Goal: Task Accomplishment & Management: Manage account settings

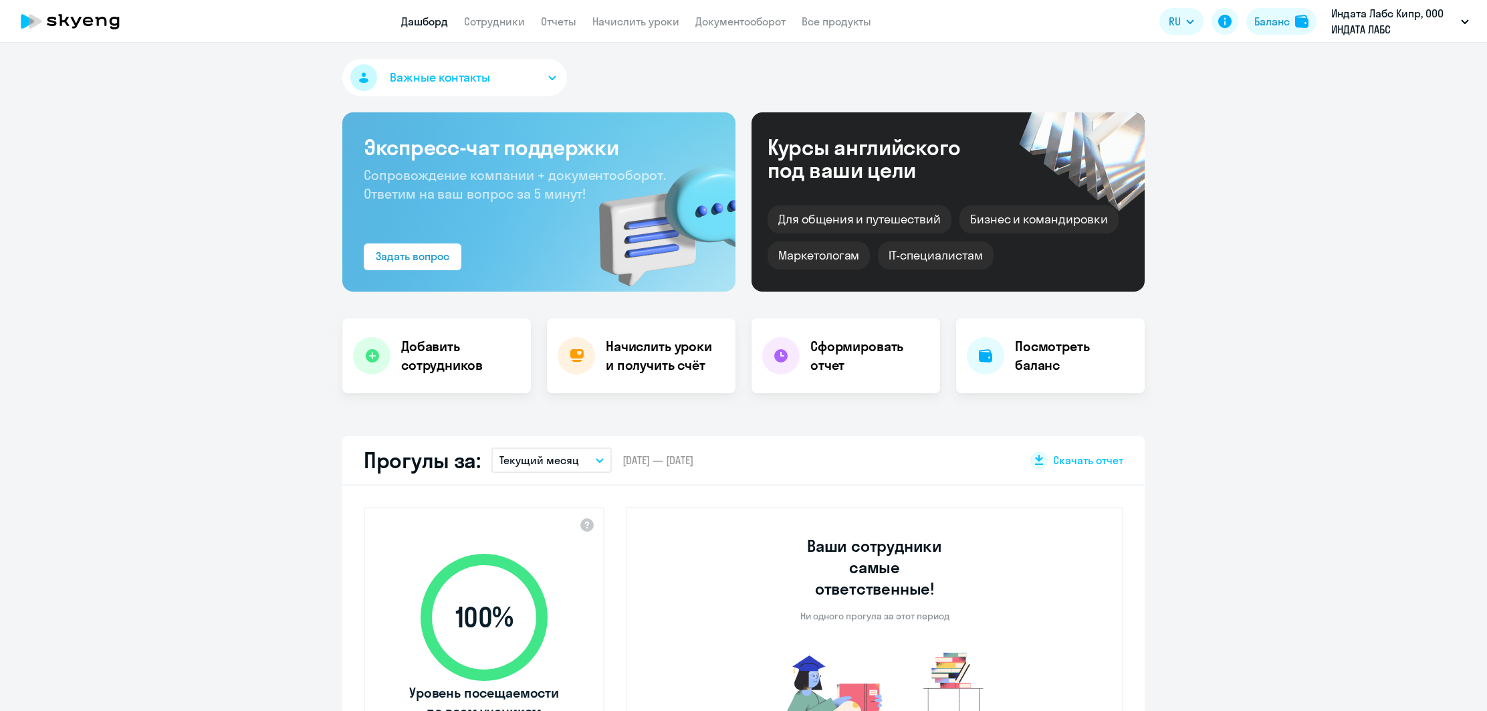
select select "30"
click at [467, 21] on link "Сотрудники" at bounding box center [494, 21] width 61 height 13
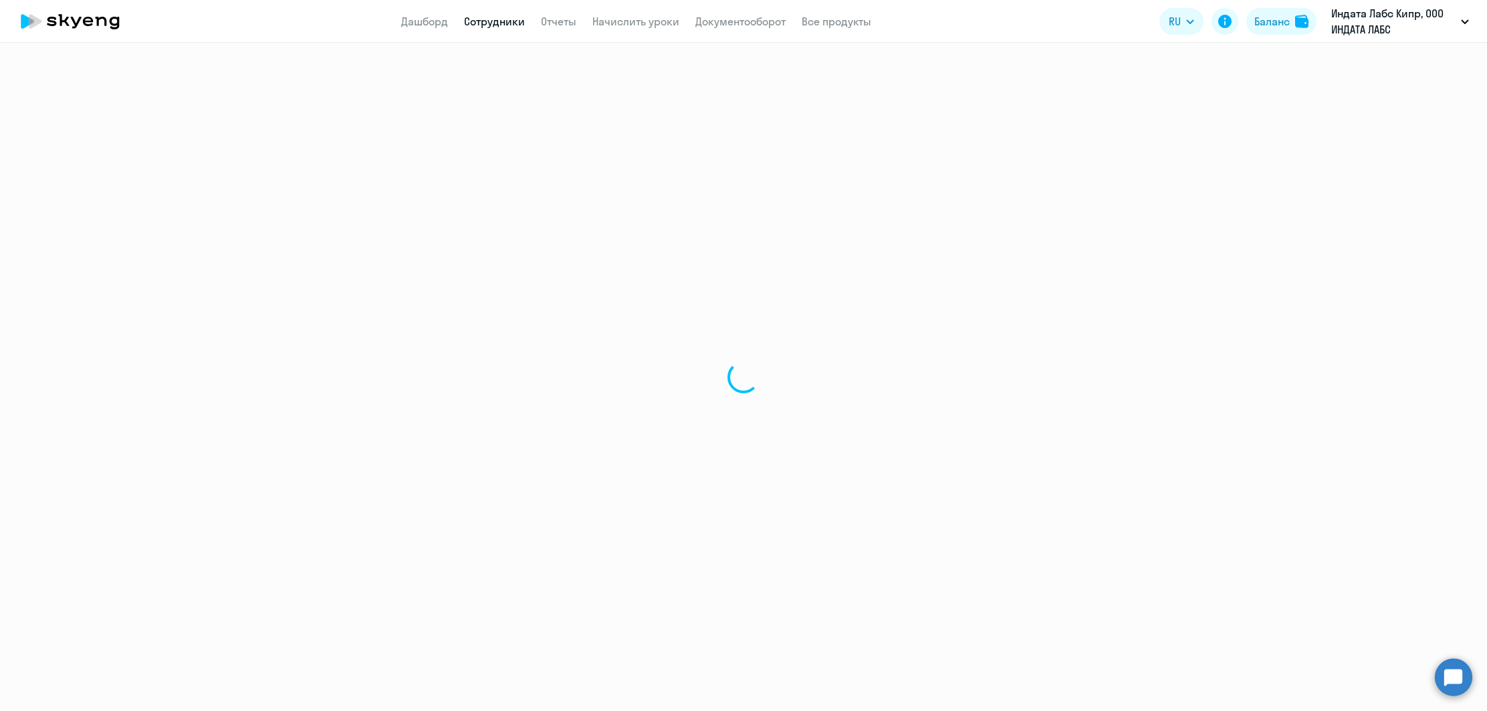
select select "30"
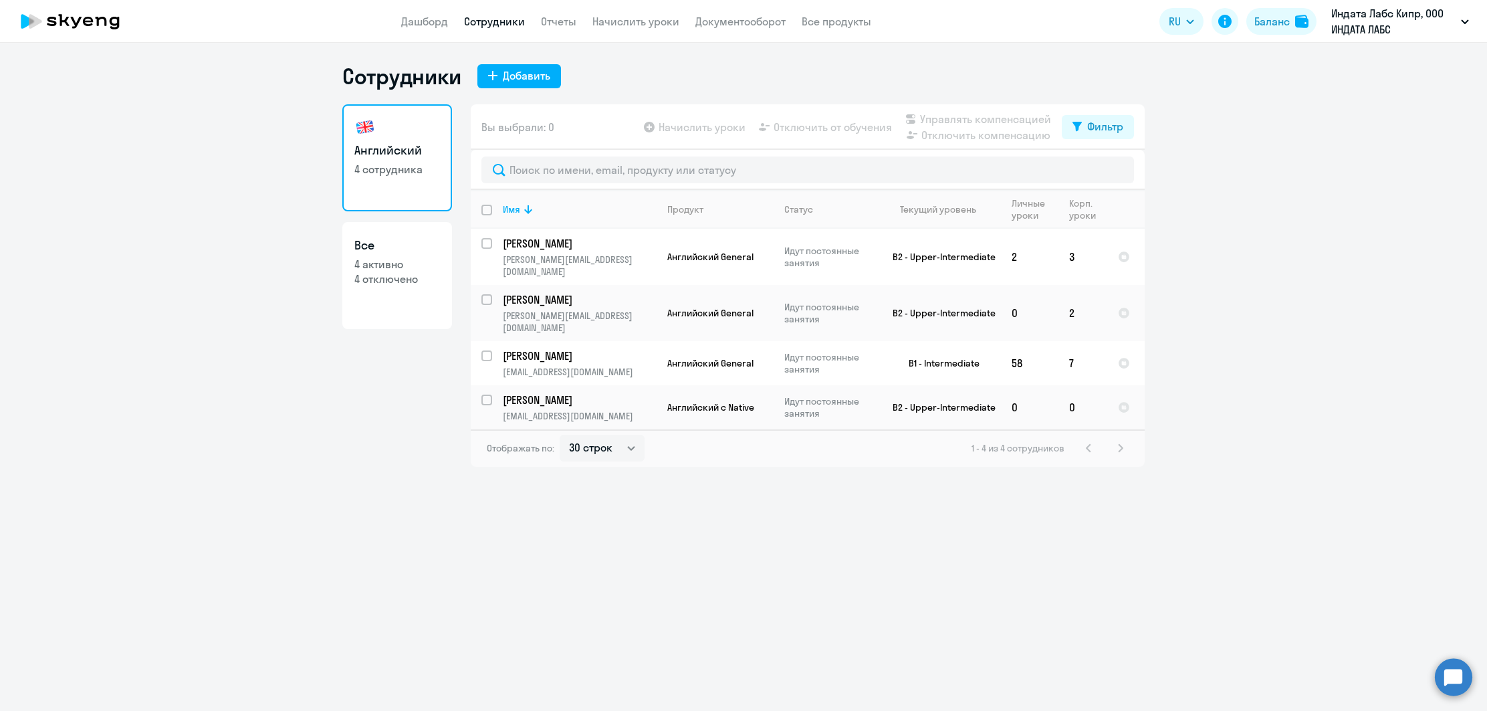
click at [622, 28] on app-menu-item-link "Начислить уроки" at bounding box center [635, 21] width 87 height 17
click at [622, 20] on link "Начислить уроки" at bounding box center [635, 21] width 87 height 13
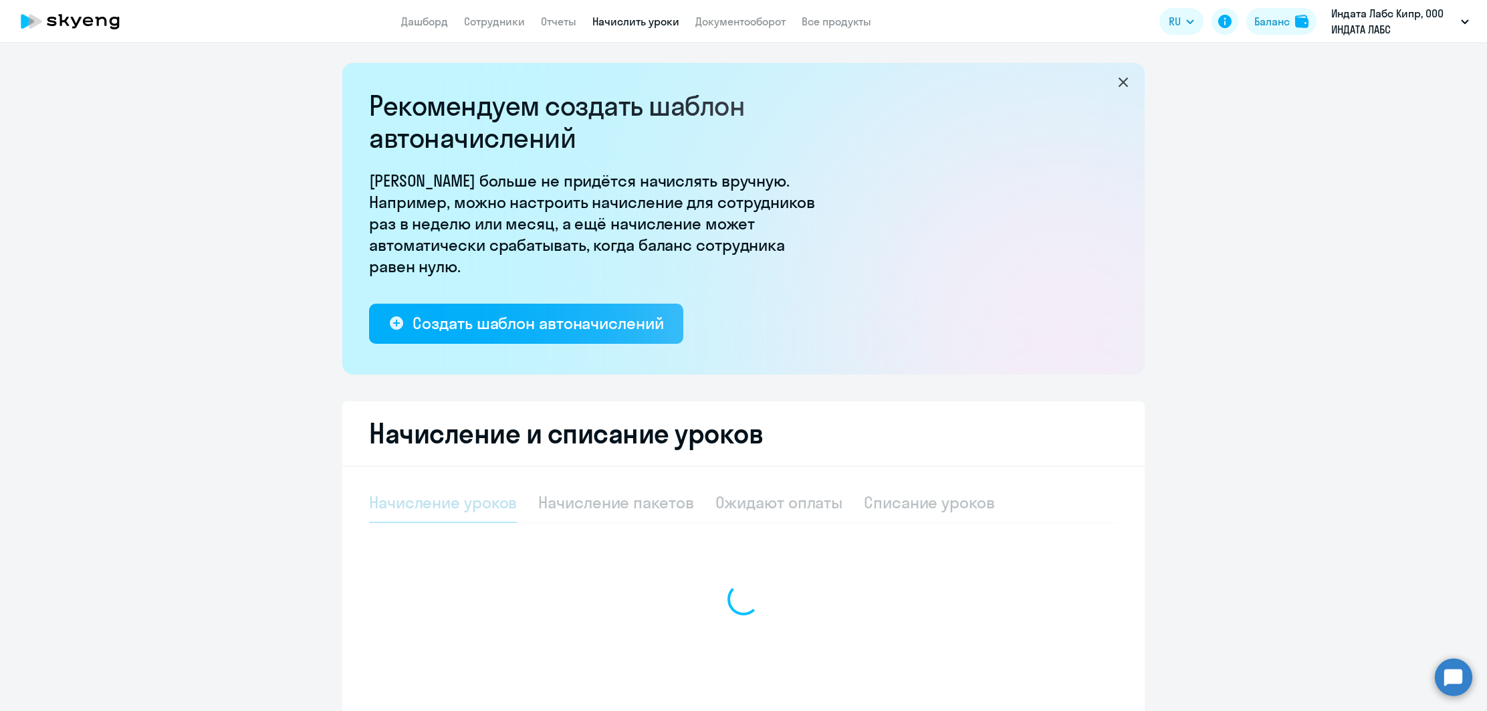
select select "10"
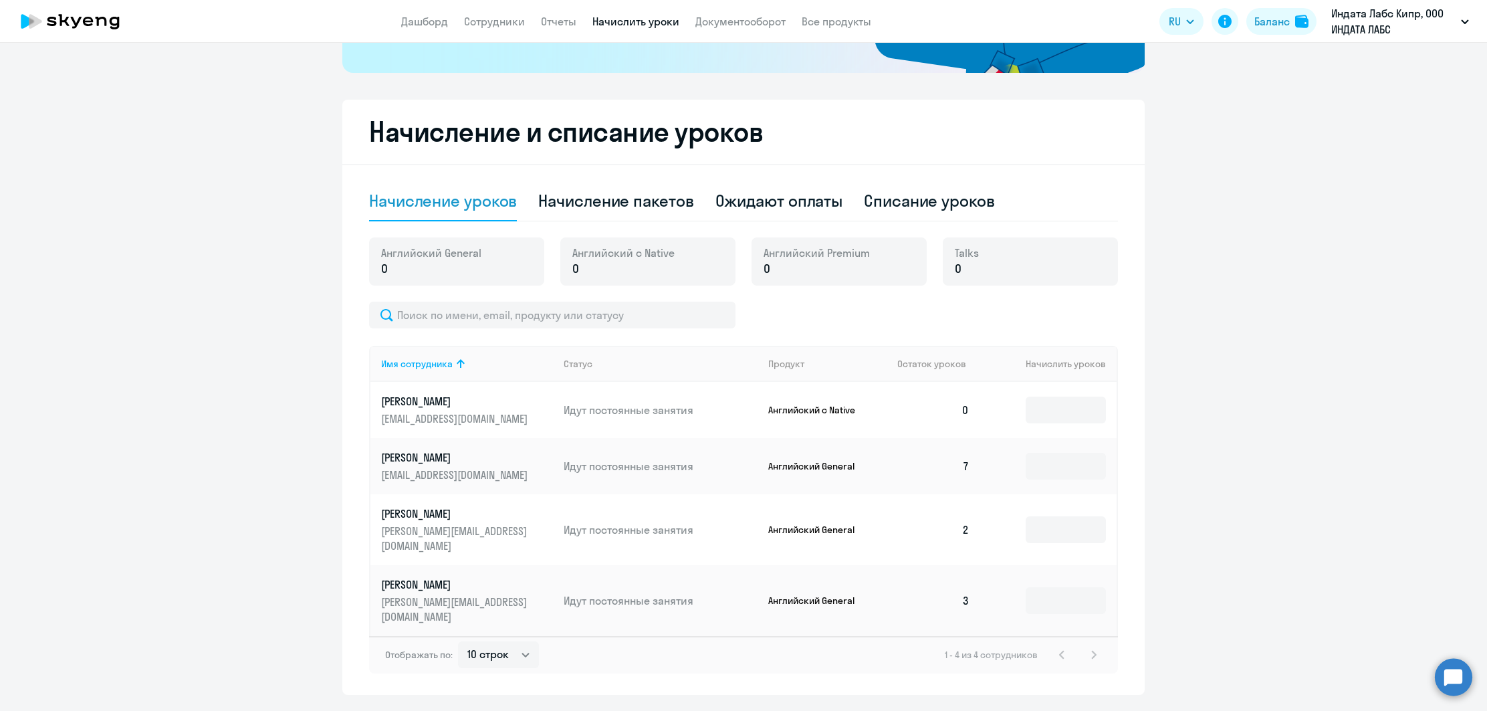
scroll to position [310, 0]
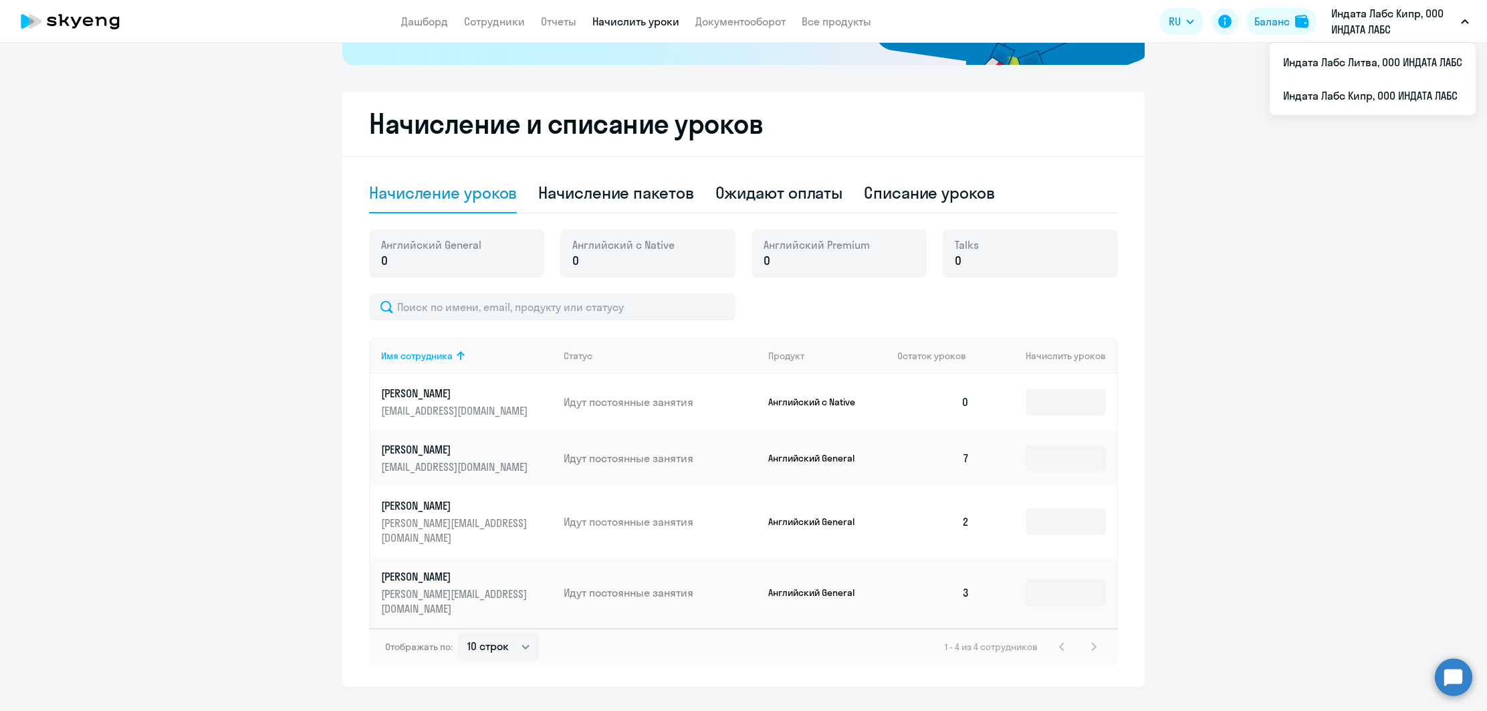
click at [1440, 21] on p "Индата Лабс Кипр, ООО ИНДАТА ЛАБС" at bounding box center [1393, 21] width 124 height 32
click at [1406, 24] on p "Индата Лабс Кипр, ООО ИНДАТА ЛАБС" at bounding box center [1393, 21] width 124 height 32
click at [1365, 67] on li "Индата Лабс Литва, ООО ИНДАТА ЛАБС" at bounding box center [1373, 61] width 206 height 33
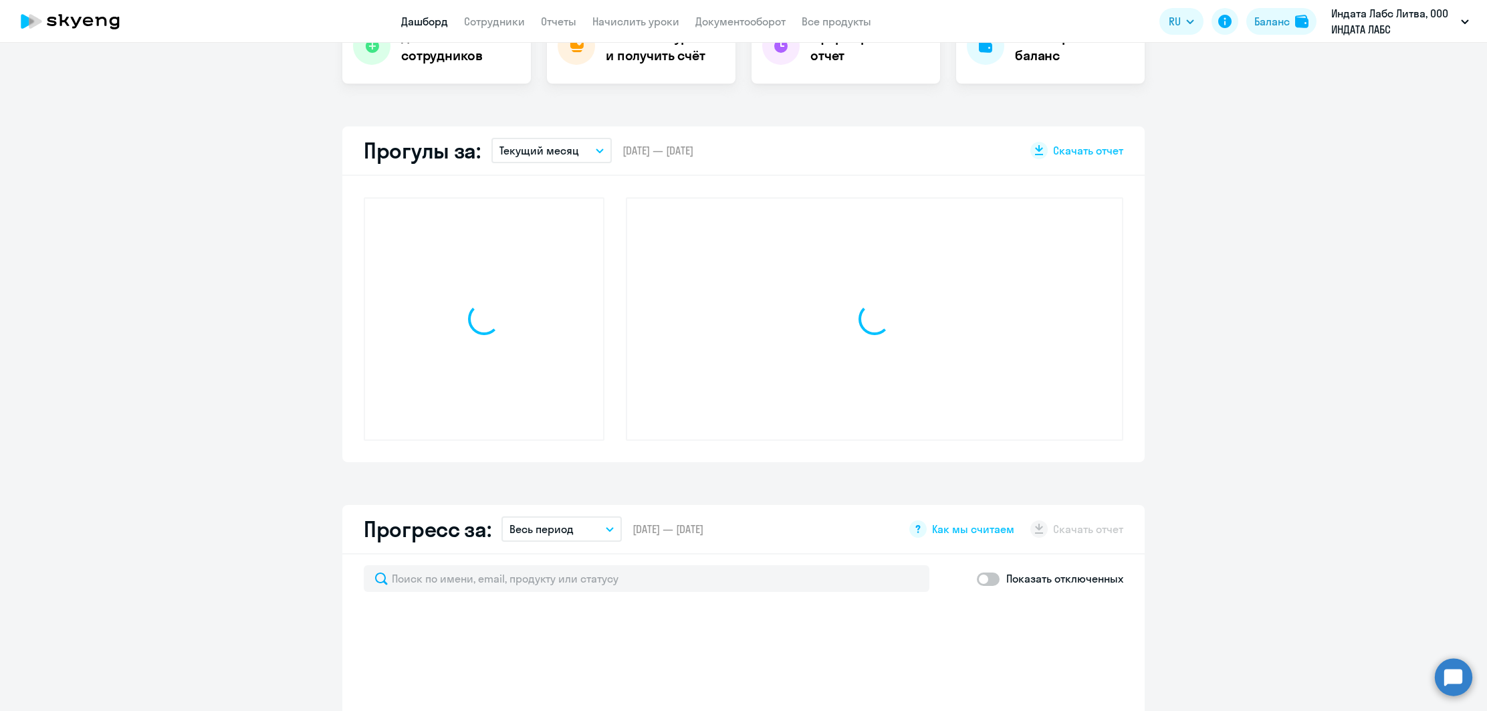
scroll to position [430, 0]
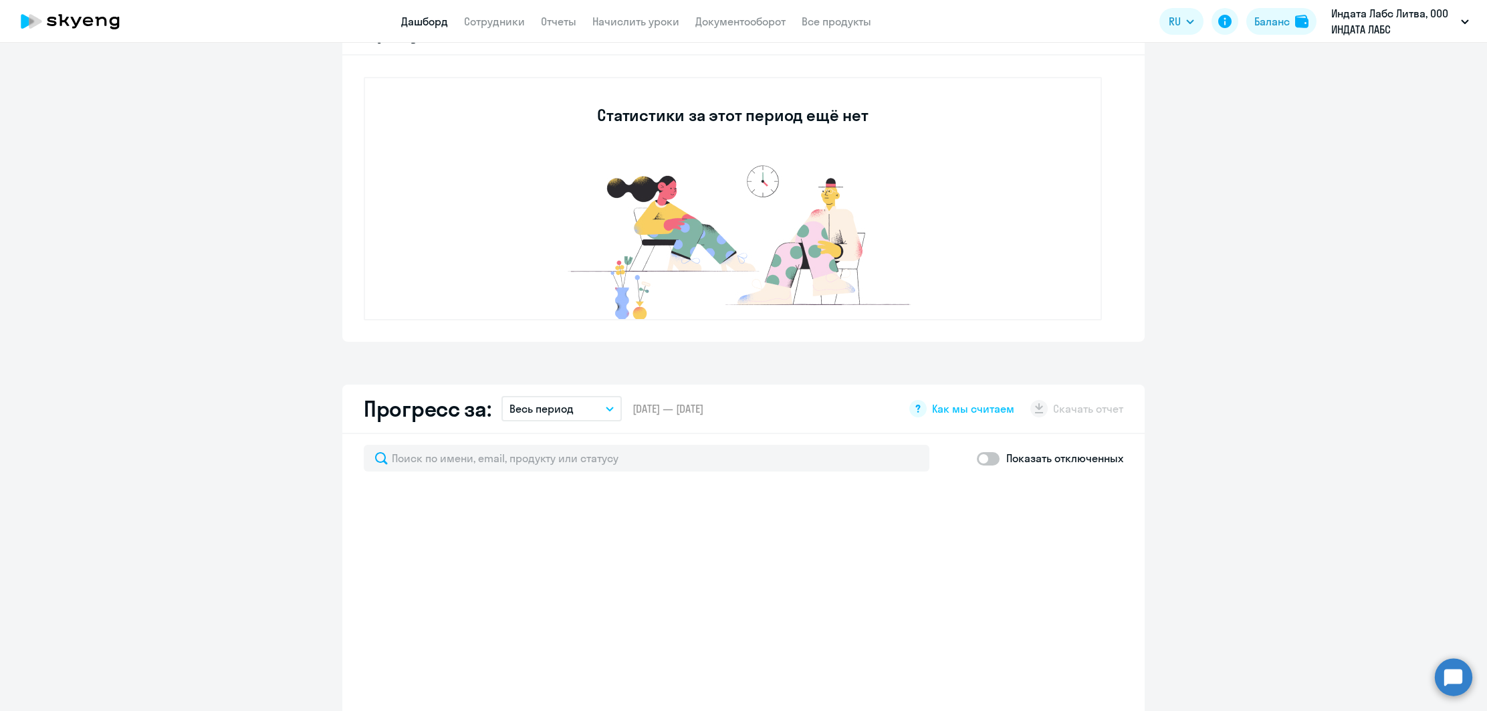
select select "30"
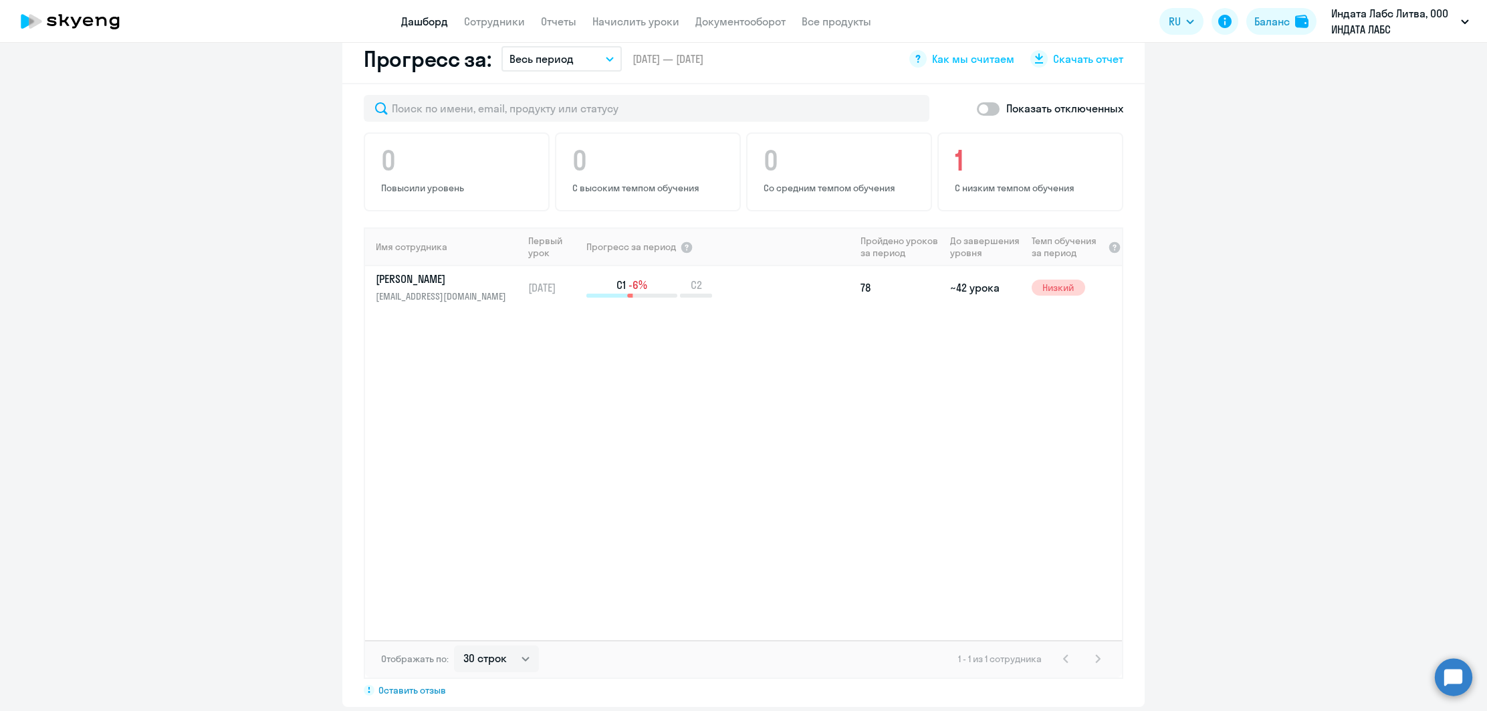
scroll to position [783, 0]
click at [529, 277] on td "[DATE]" at bounding box center [554, 284] width 62 height 43
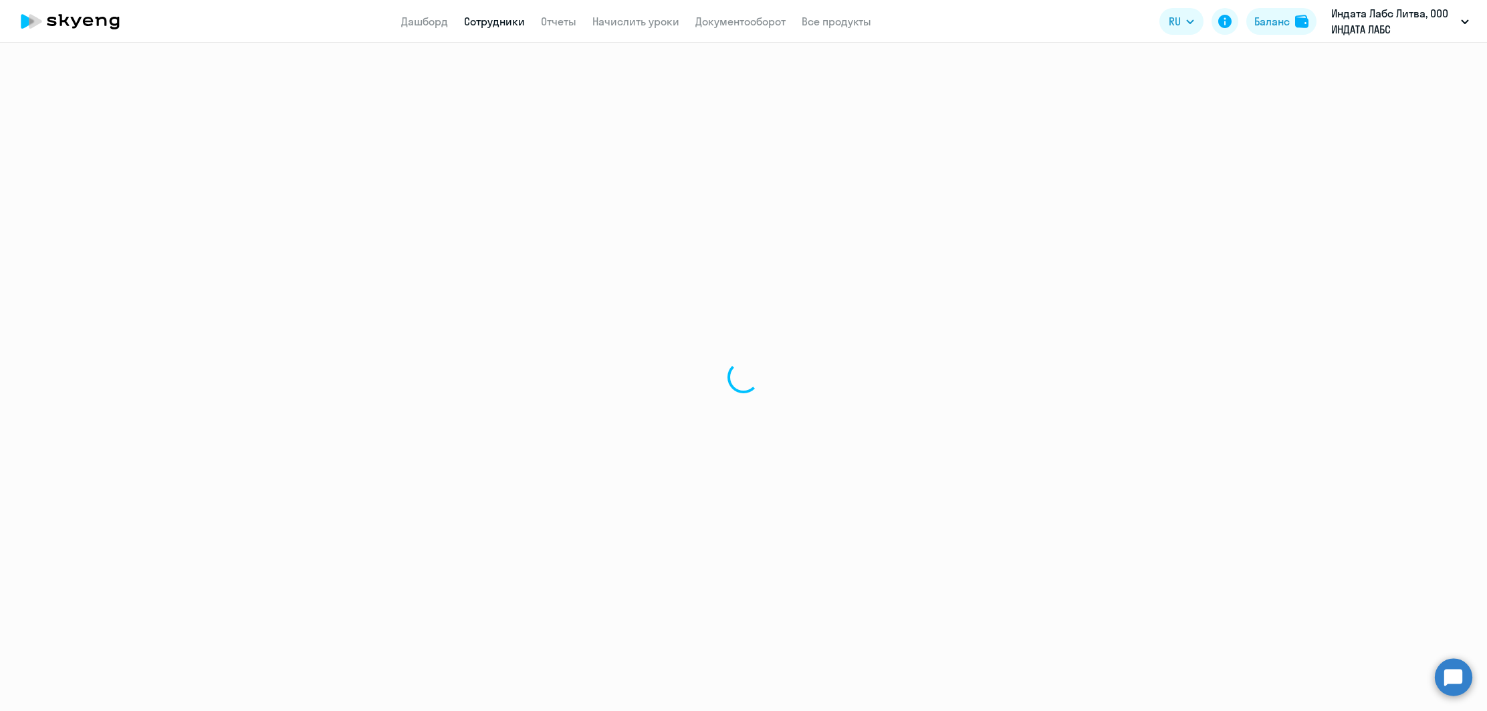
select select "english"
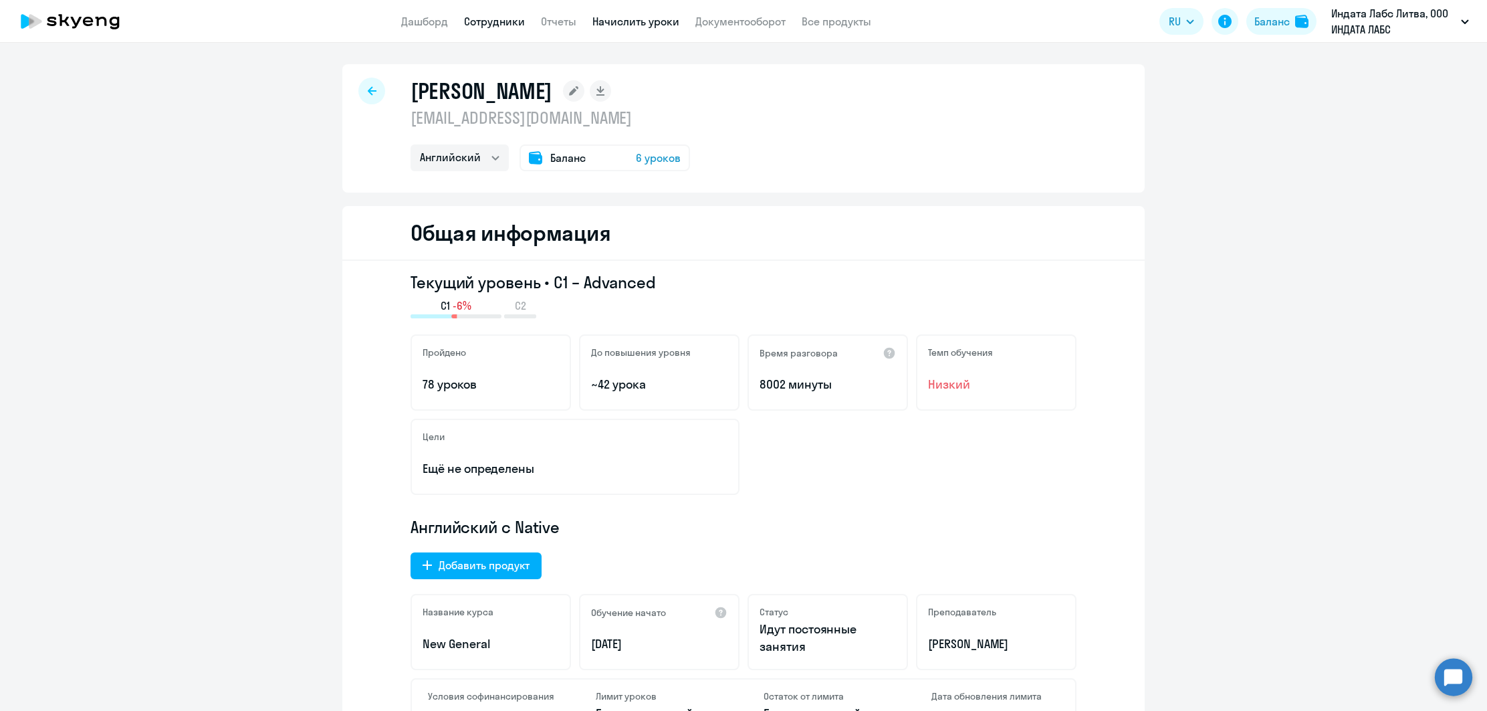
click at [655, 20] on link "Начислить уроки" at bounding box center [635, 21] width 87 height 13
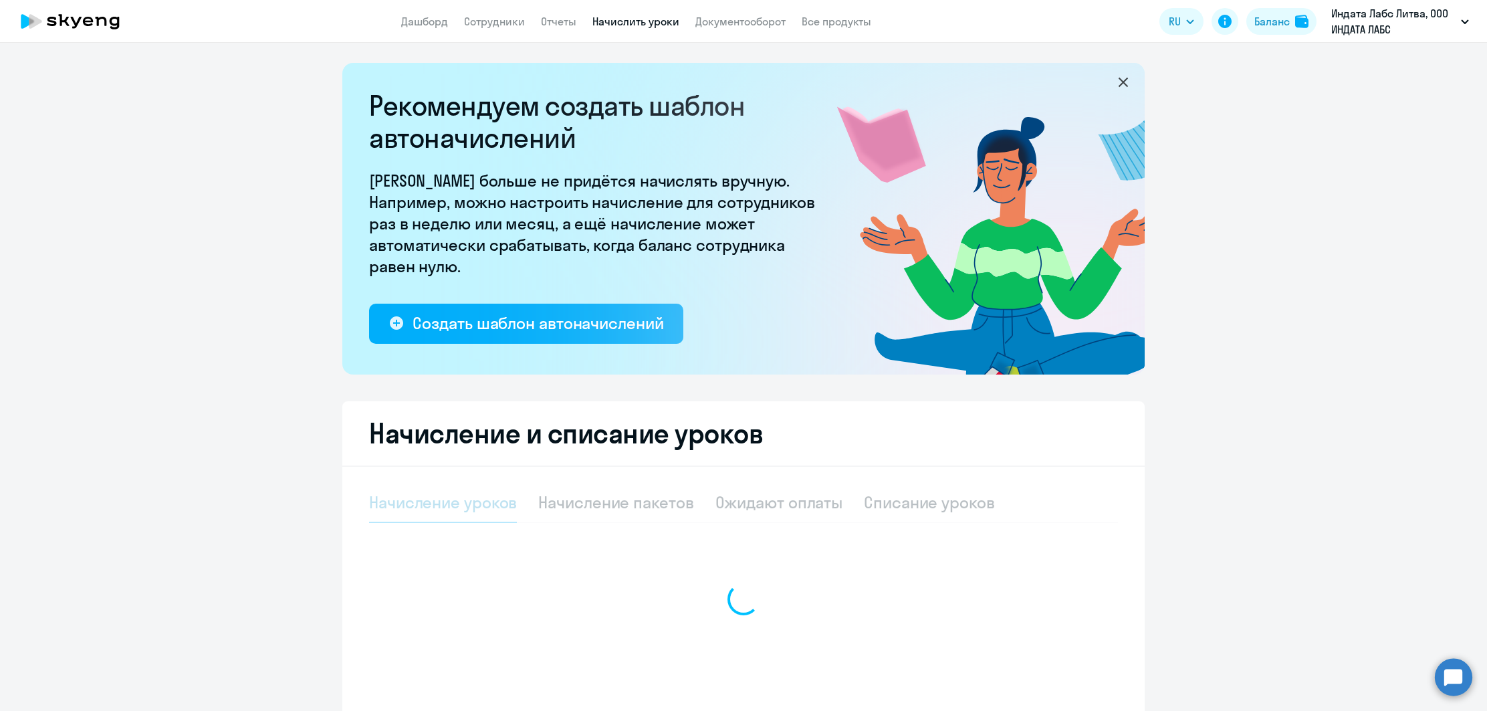
select select "10"
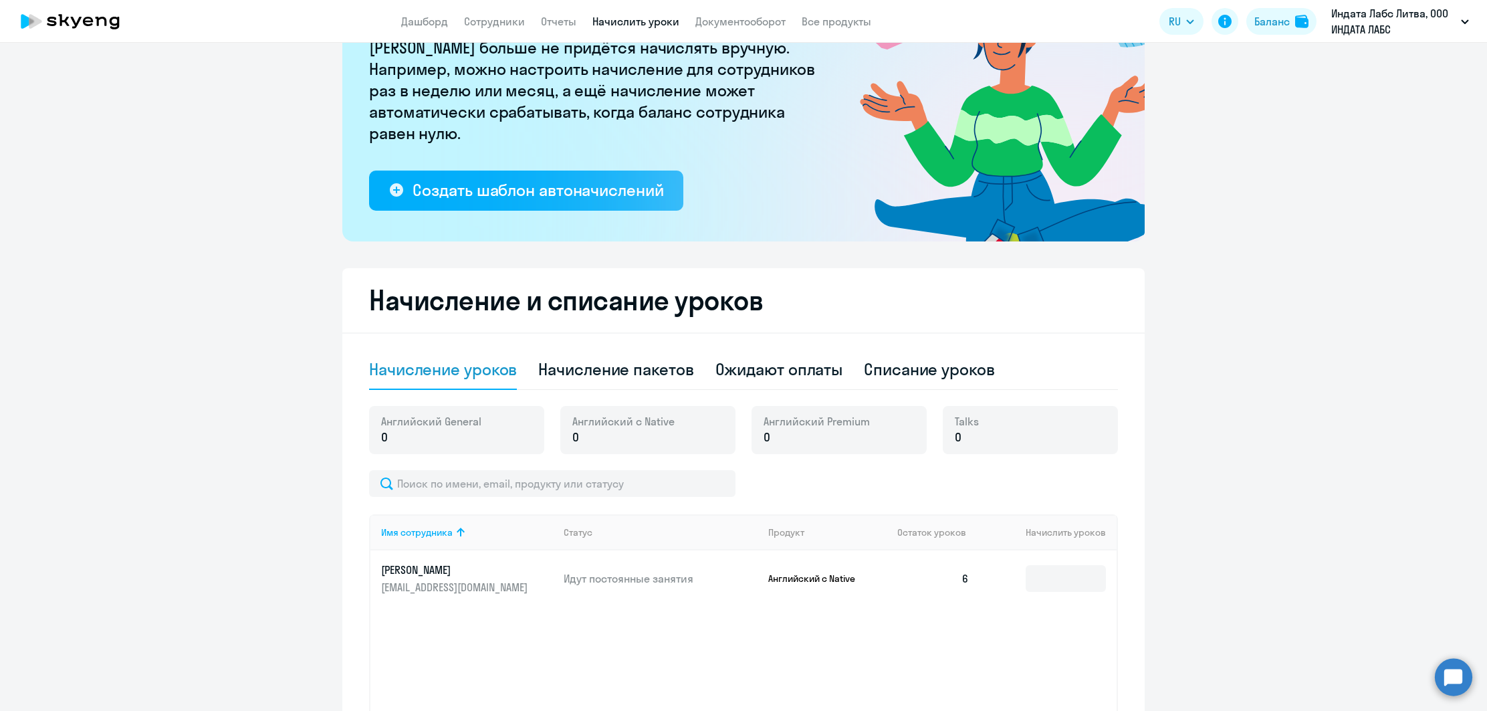
scroll to position [249, 0]
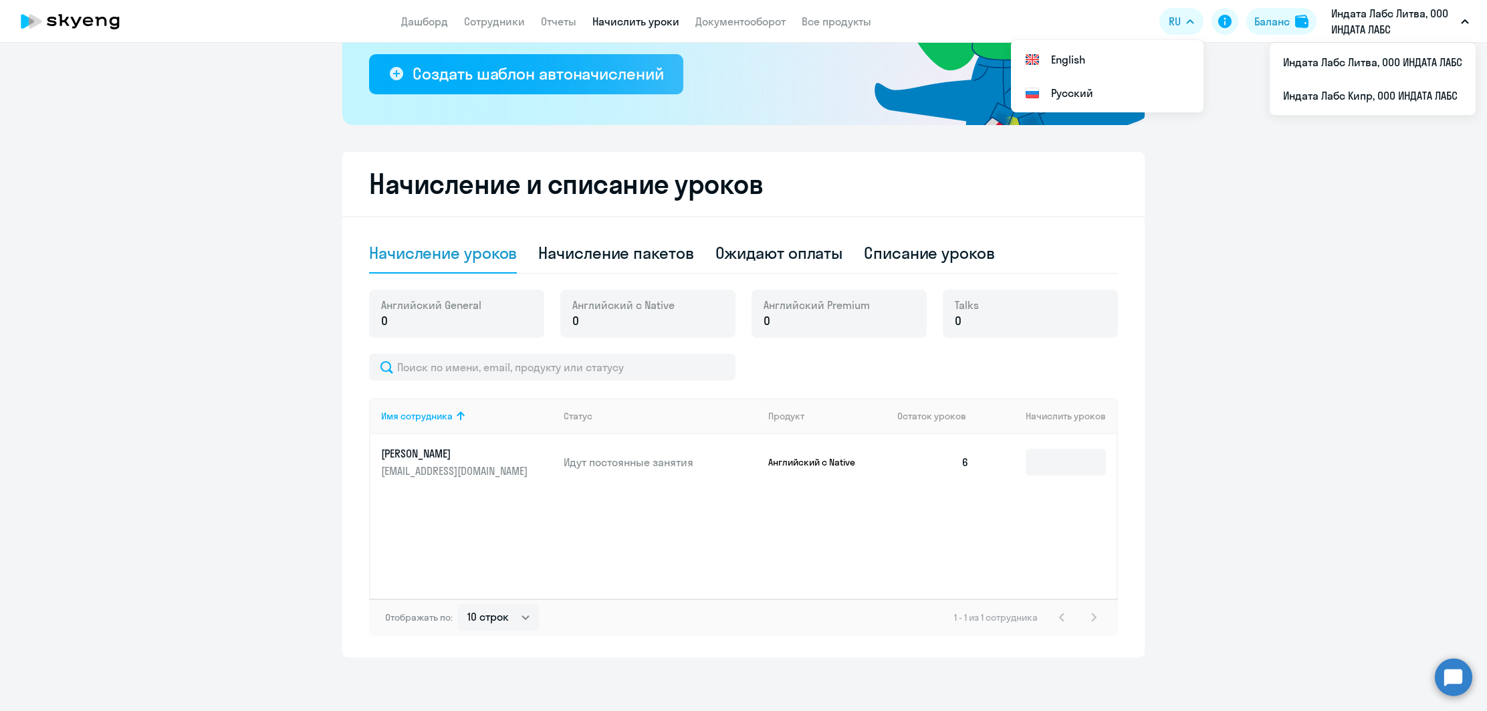
click at [1386, 29] on p "Индата Лабс Литва, ООО ИНДАТА ЛАБС" at bounding box center [1393, 21] width 124 height 32
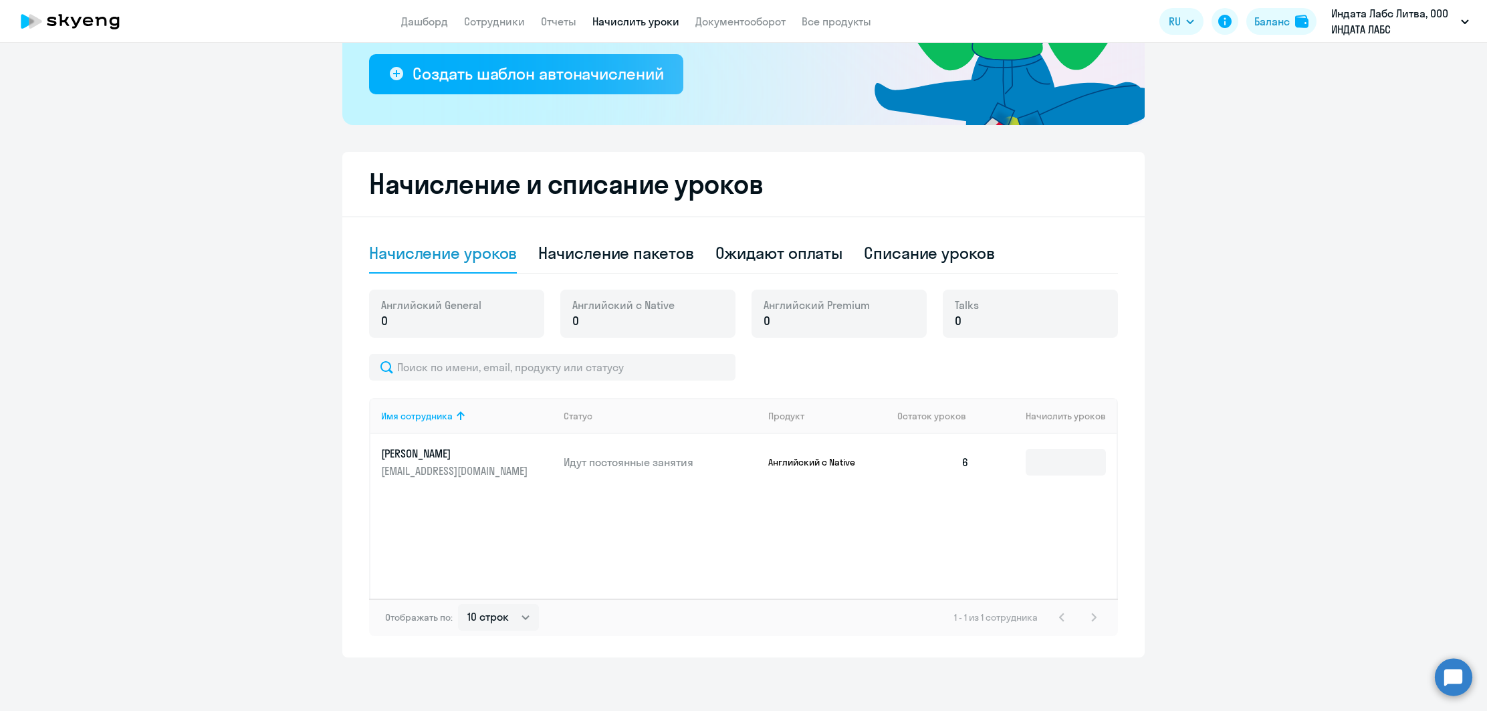
click at [1384, 31] on p "Индата Лабс Литва, ООО ИНДАТА ЛАБС" at bounding box center [1393, 21] width 124 height 32
click at [1363, 100] on li "Индата Лабс Кипр, ООО ИНДАТА ЛАБС" at bounding box center [1373, 95] width 206 height 33
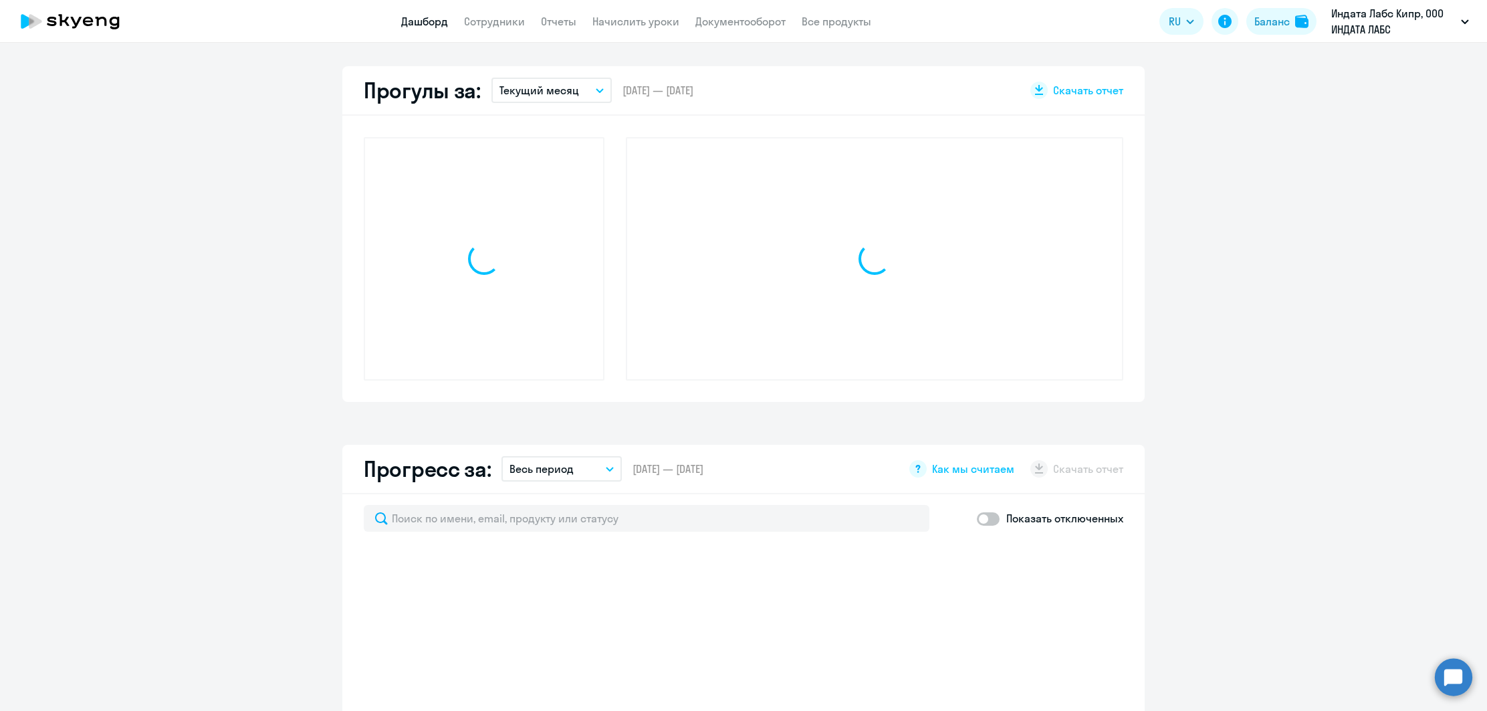
scroll to position [370, 0]
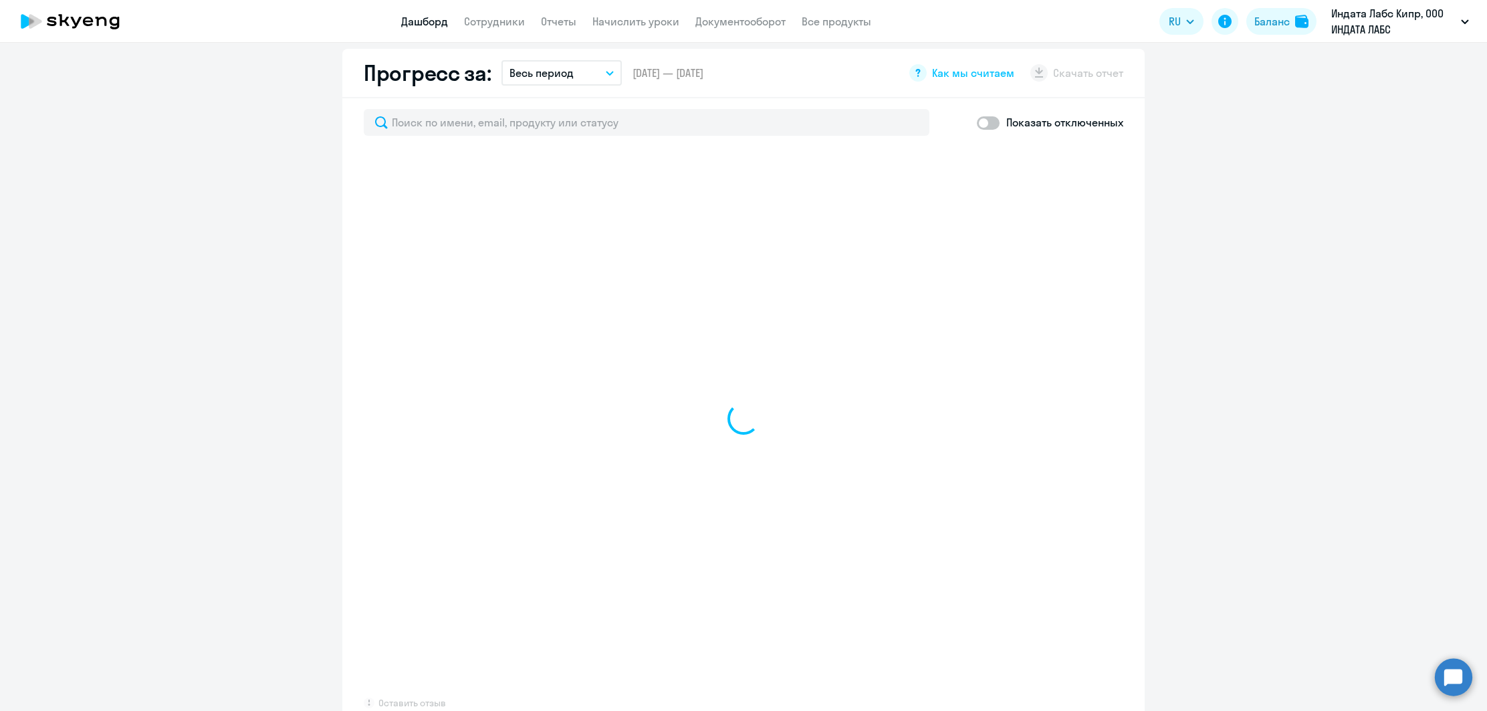
select select "30"
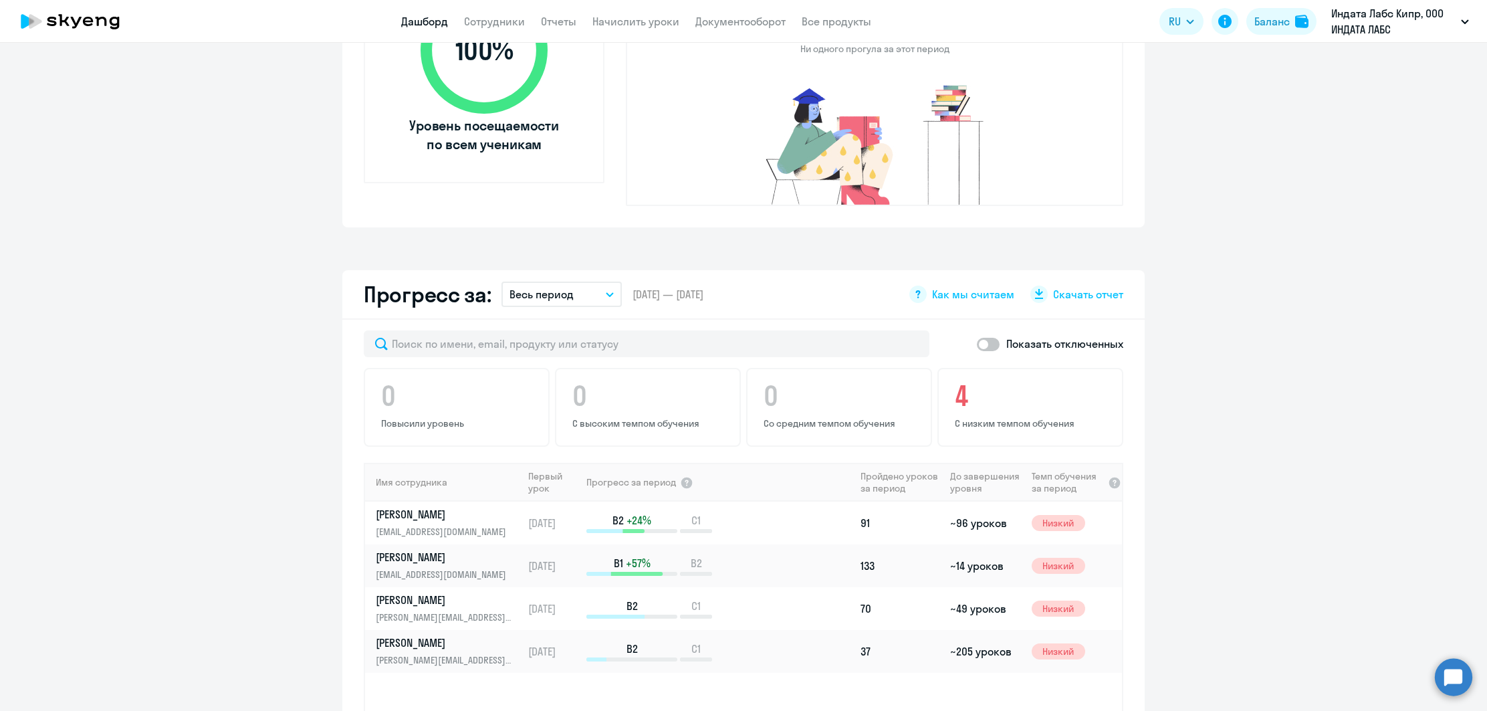
scroll to position [560, 0]
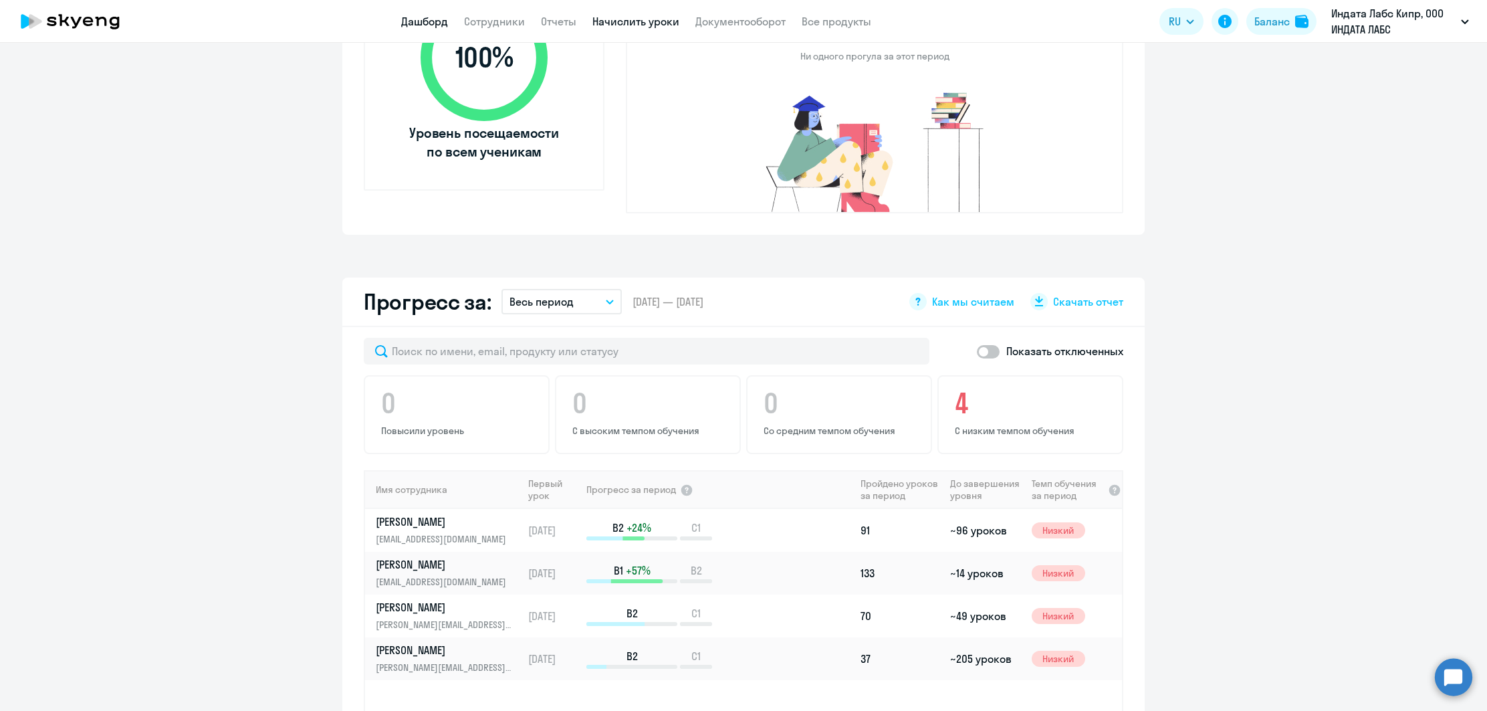
click at [602, 19] on link "Начислить уроки" at bounding box center [635, 21] width 87 height 13
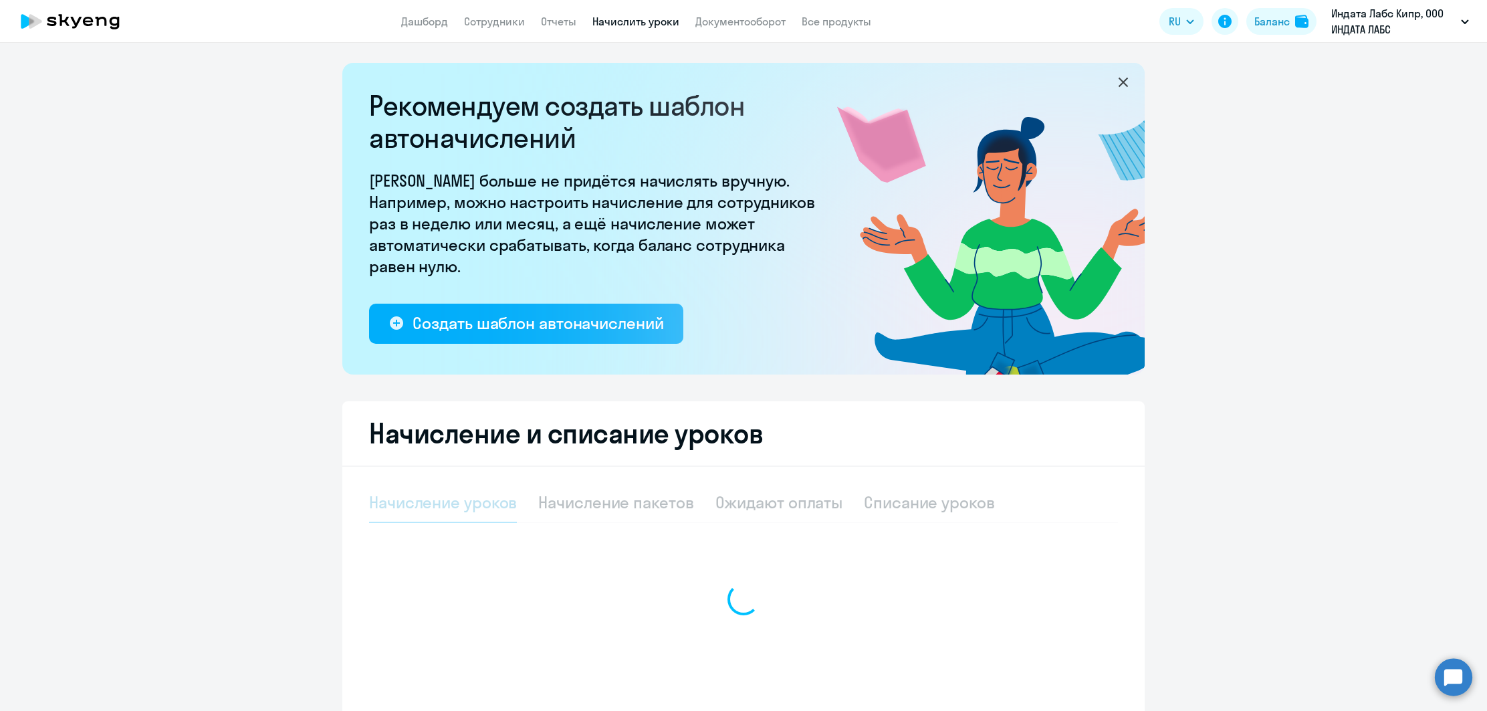
select select "10"
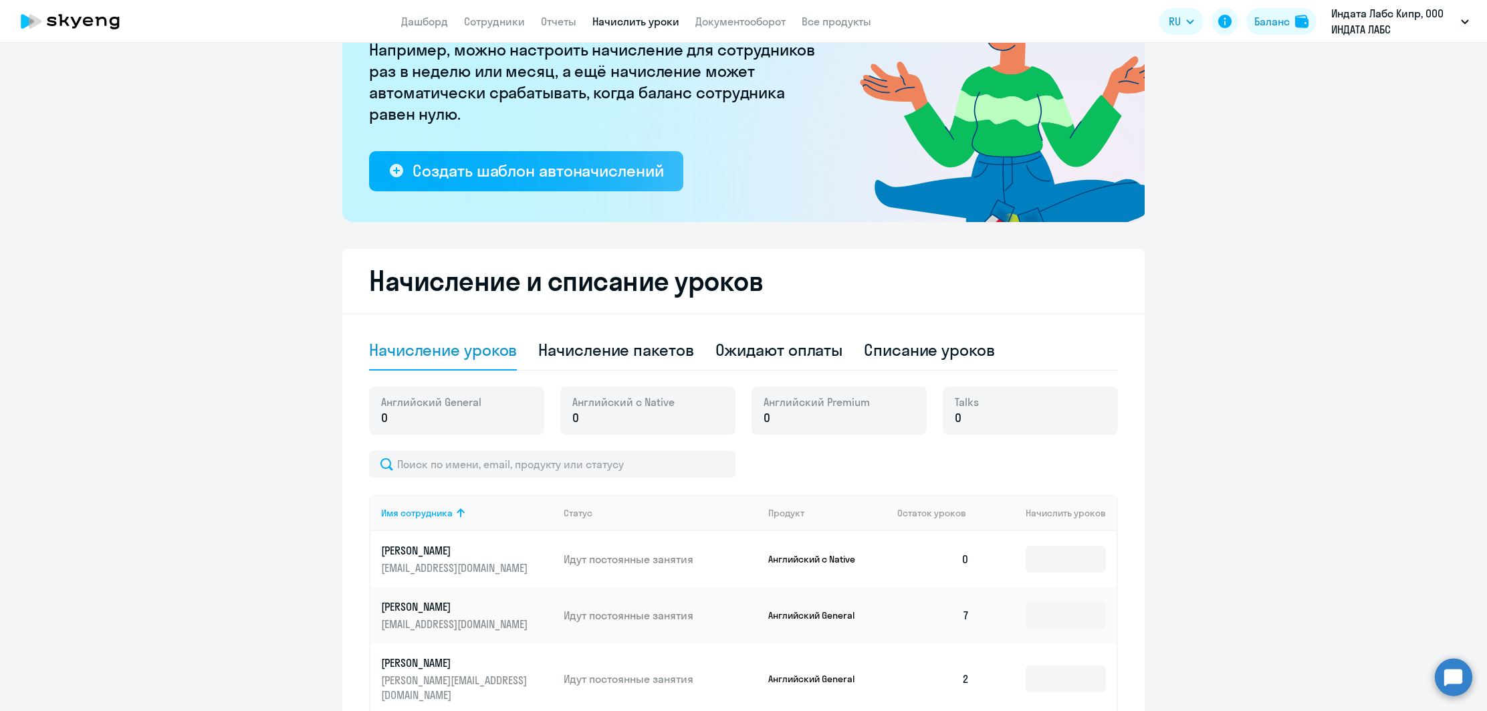
scroll to position [310, 0]
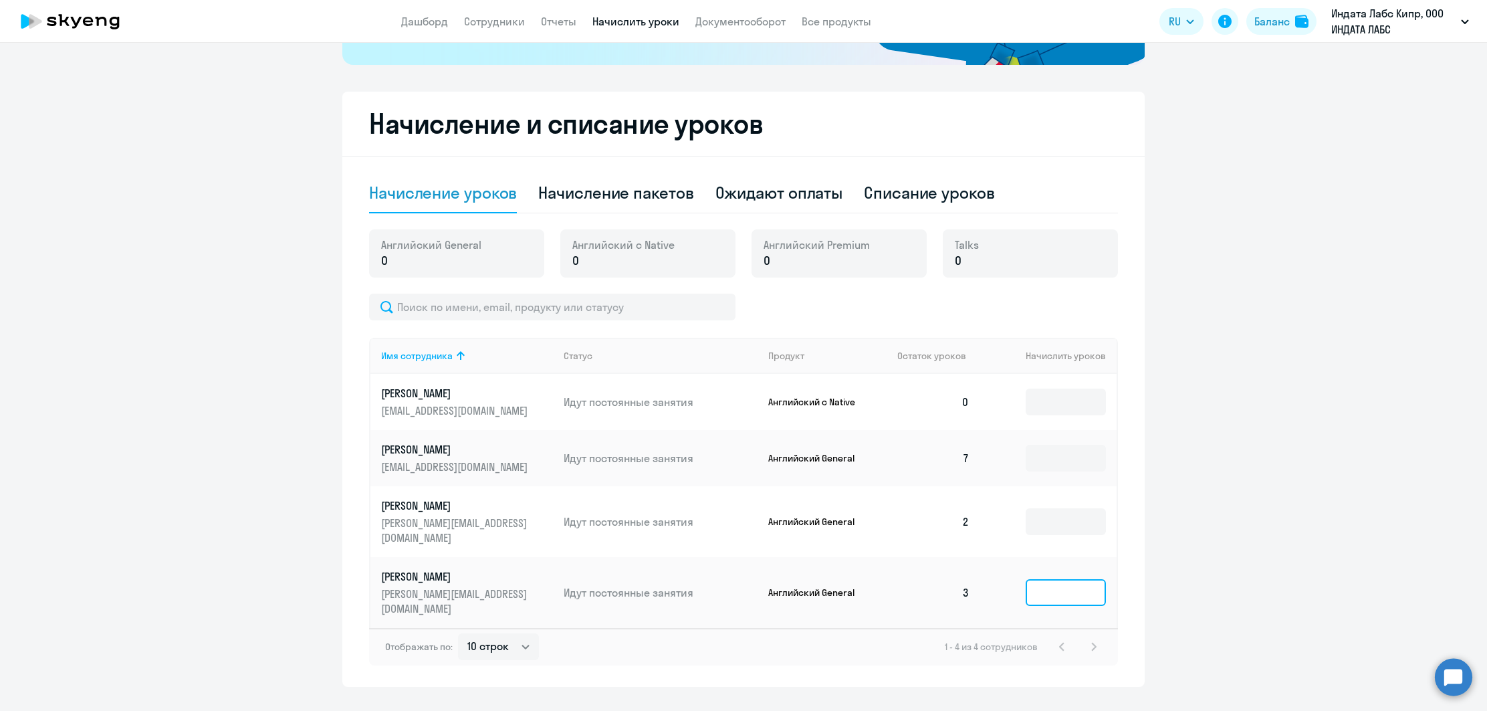
click at [1052, 579] on input at bounding box center [1066, 592] width 80 height 27
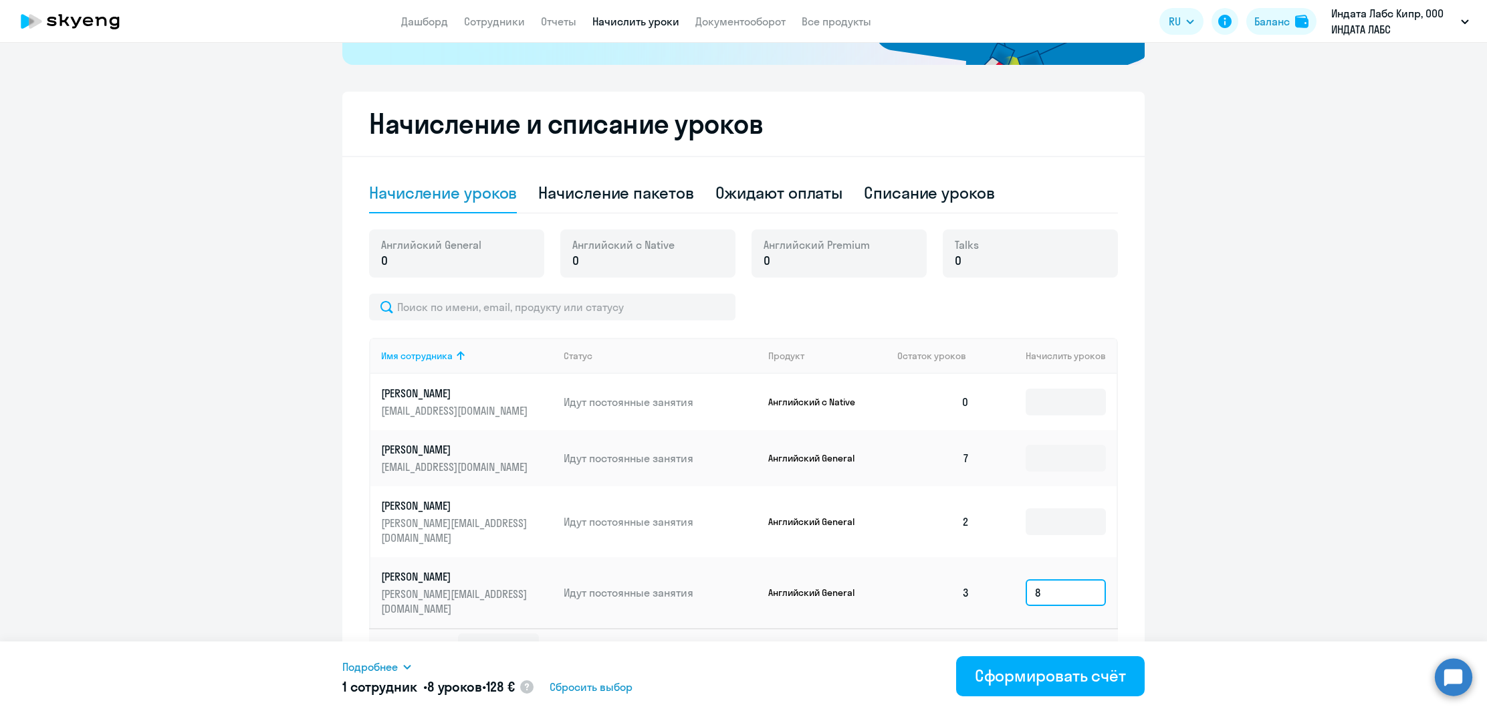
type input "8"
click at [1053, 532] on td at bounding box center [1048, 521] width 136 height 71
click at [1055, 508] on input at bounding box center [1066, 521] width 80 height 27
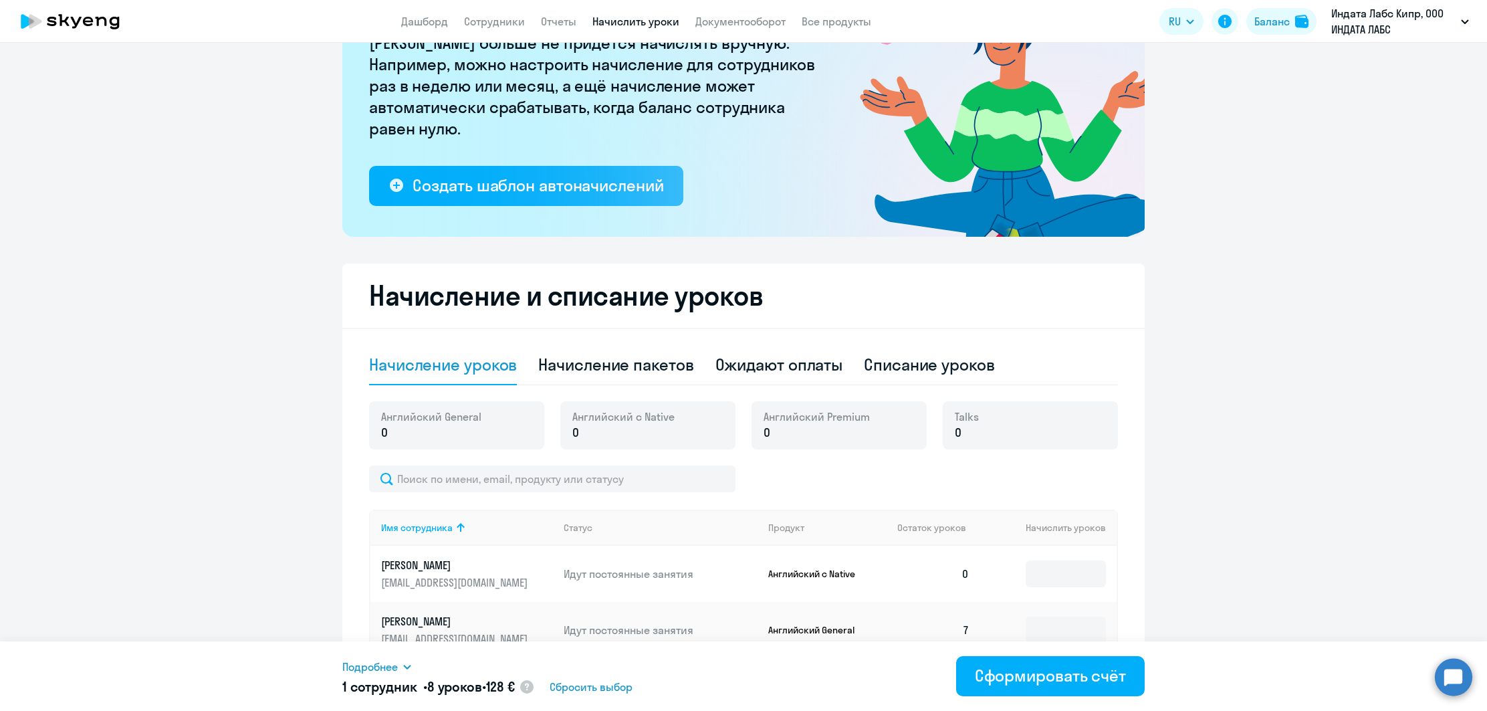
scroll to position [0, 0]
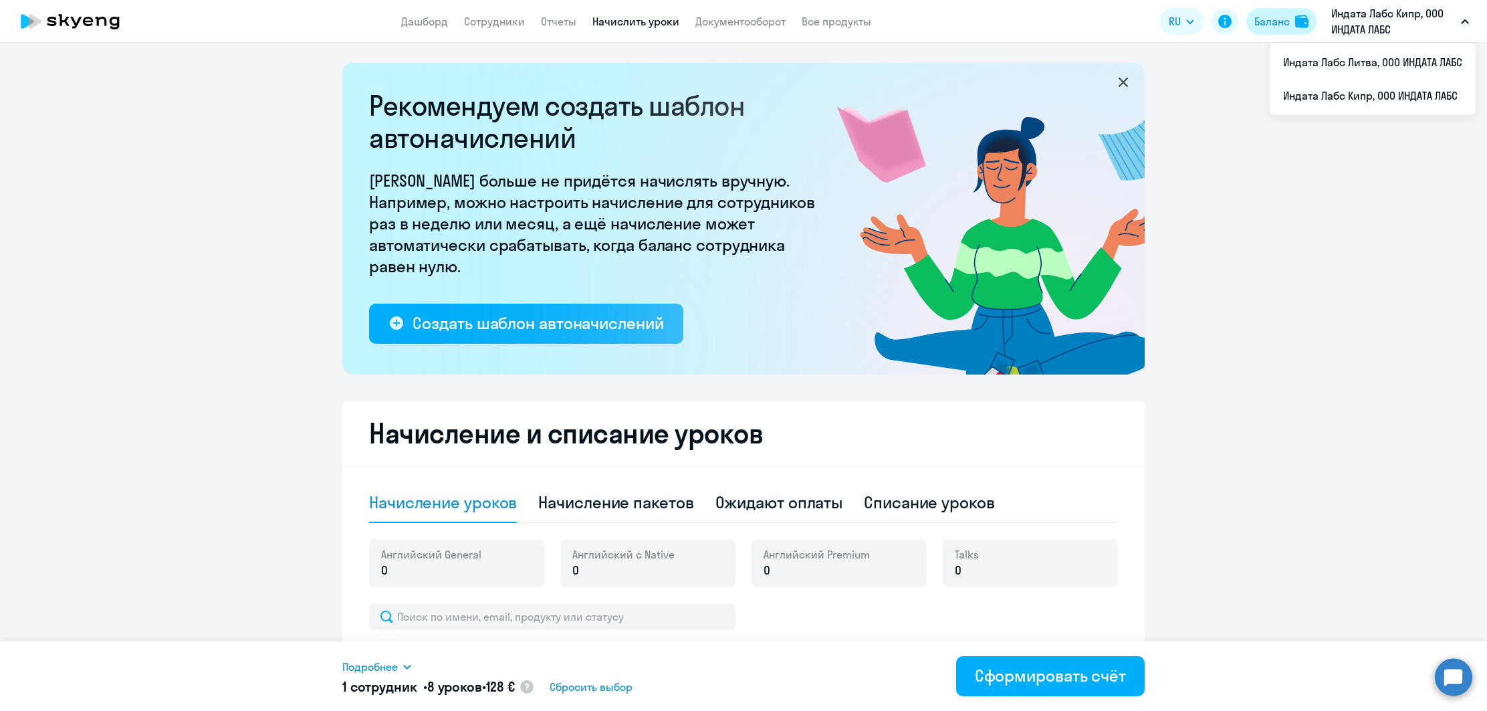
click at [1290, 21] on button "Баланс" at bounding box center [1281, 21] width 70 height 27
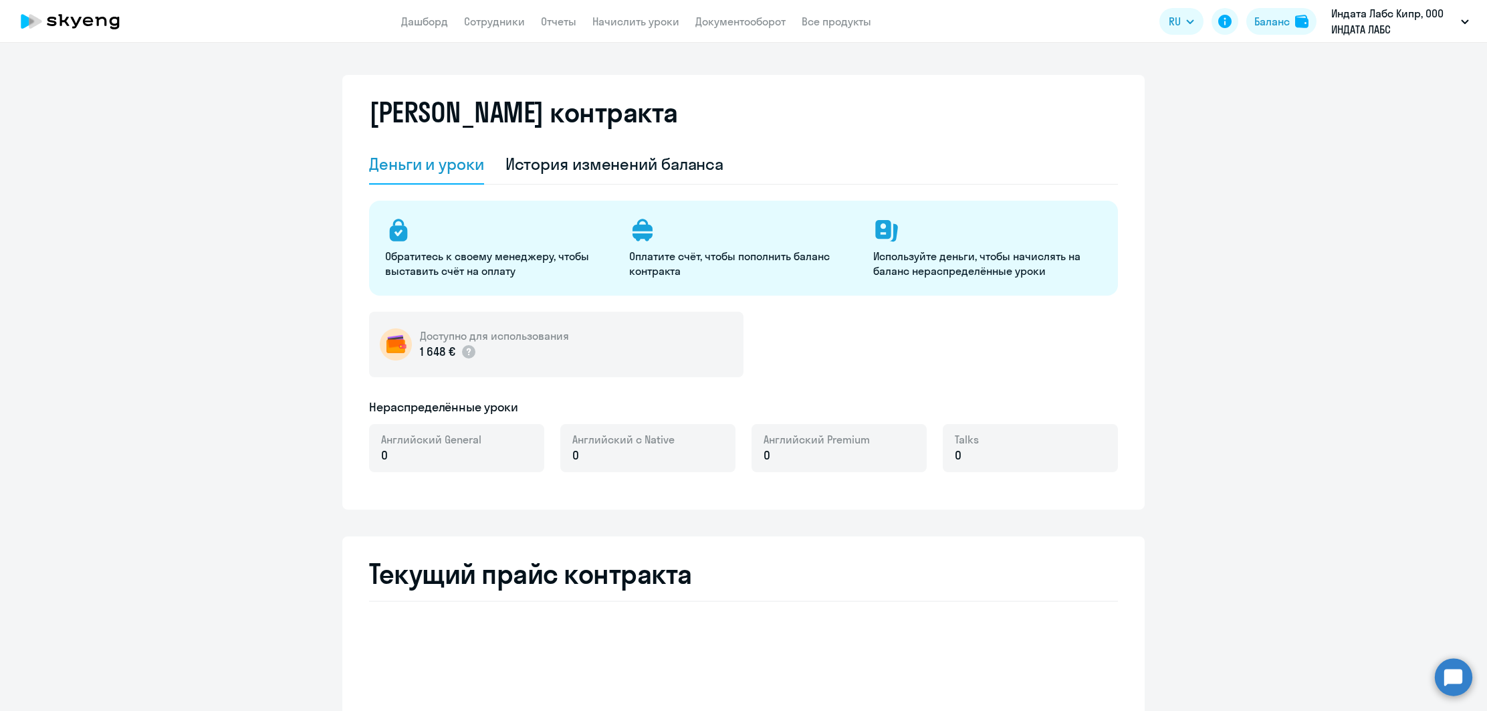
select select "english_adult_not_native_speaker"
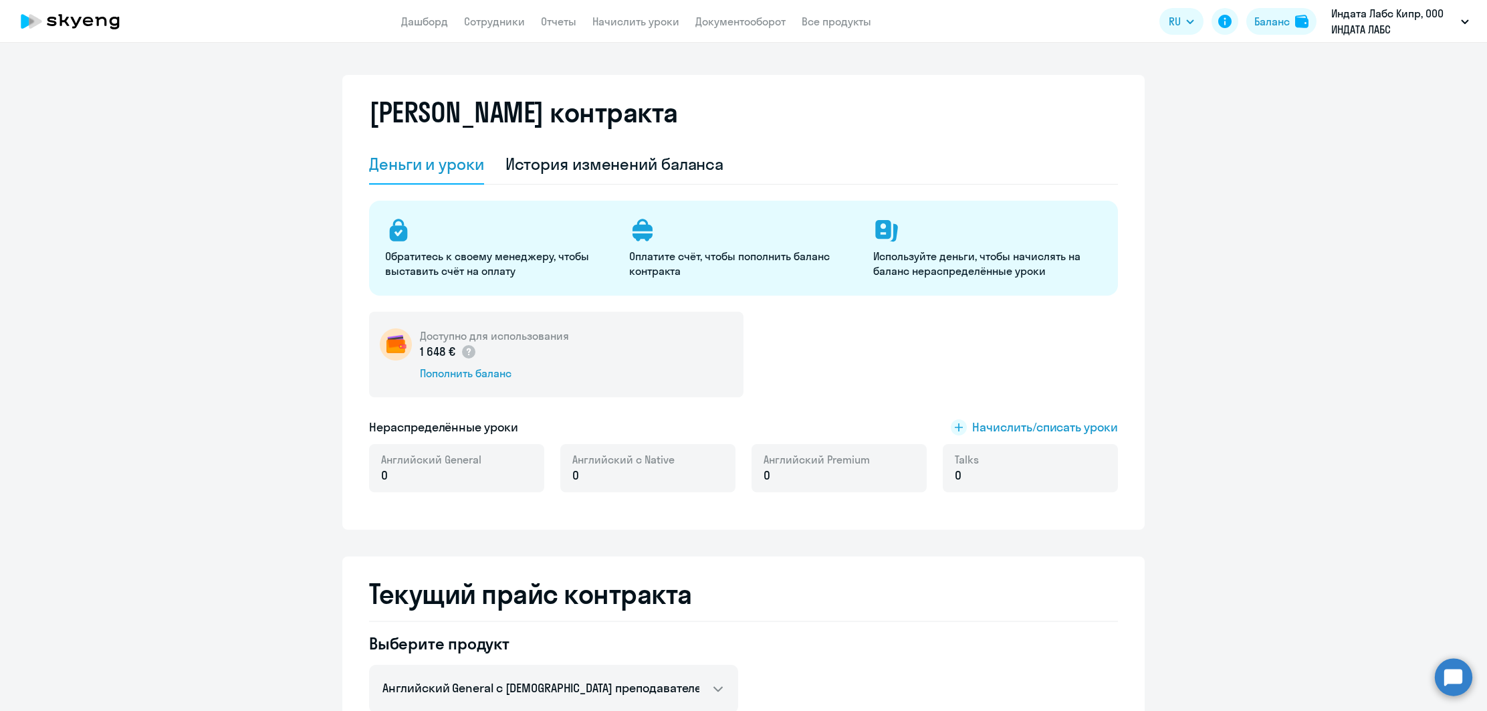
click at [602, 31] on app-header "Дашборд Сотрудники Отчеты Начислить уроки Документооборот Все продукты Дашборд …" at bounding box center [743, 21] width 1487 height 43
click at [610, 22] on link "Начислить уроки" at bounding box center [635, 21] width 87 height 13
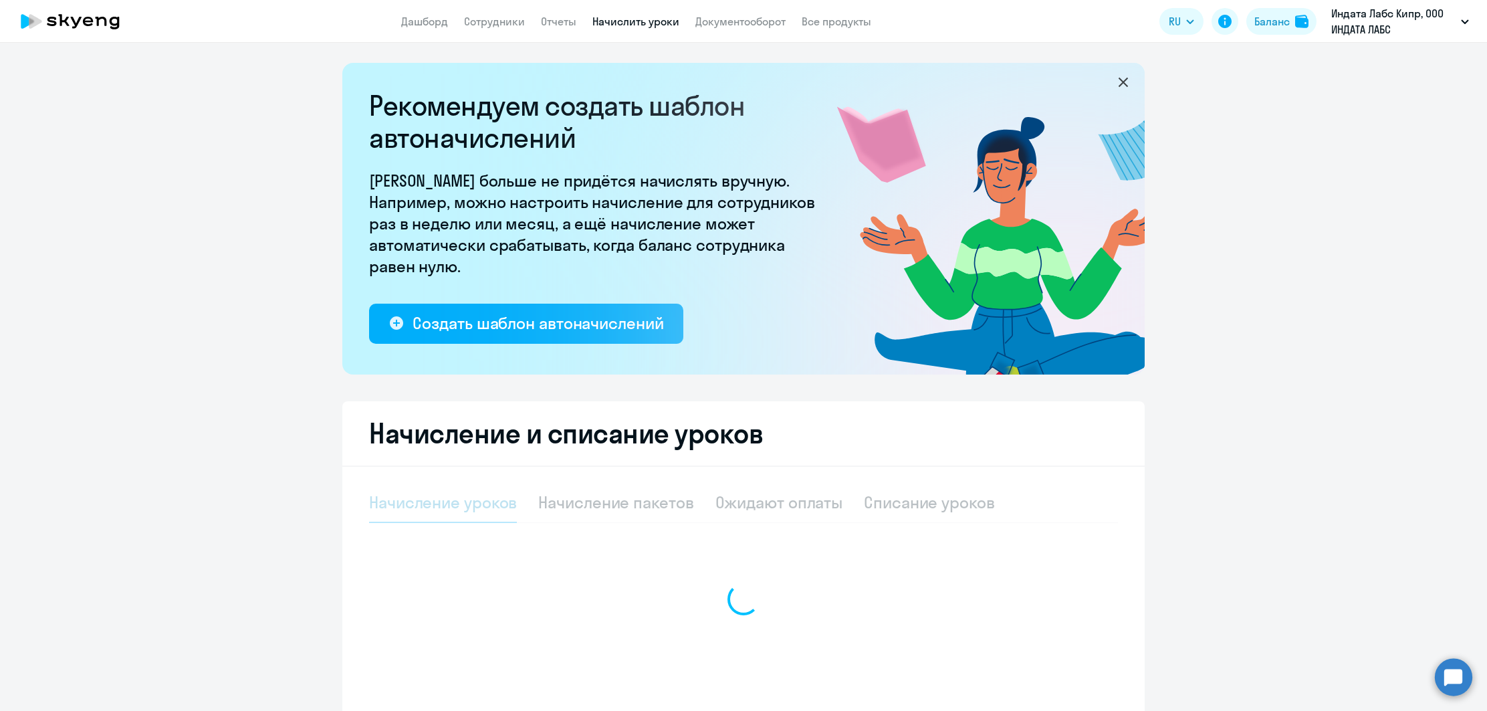
select select "10"
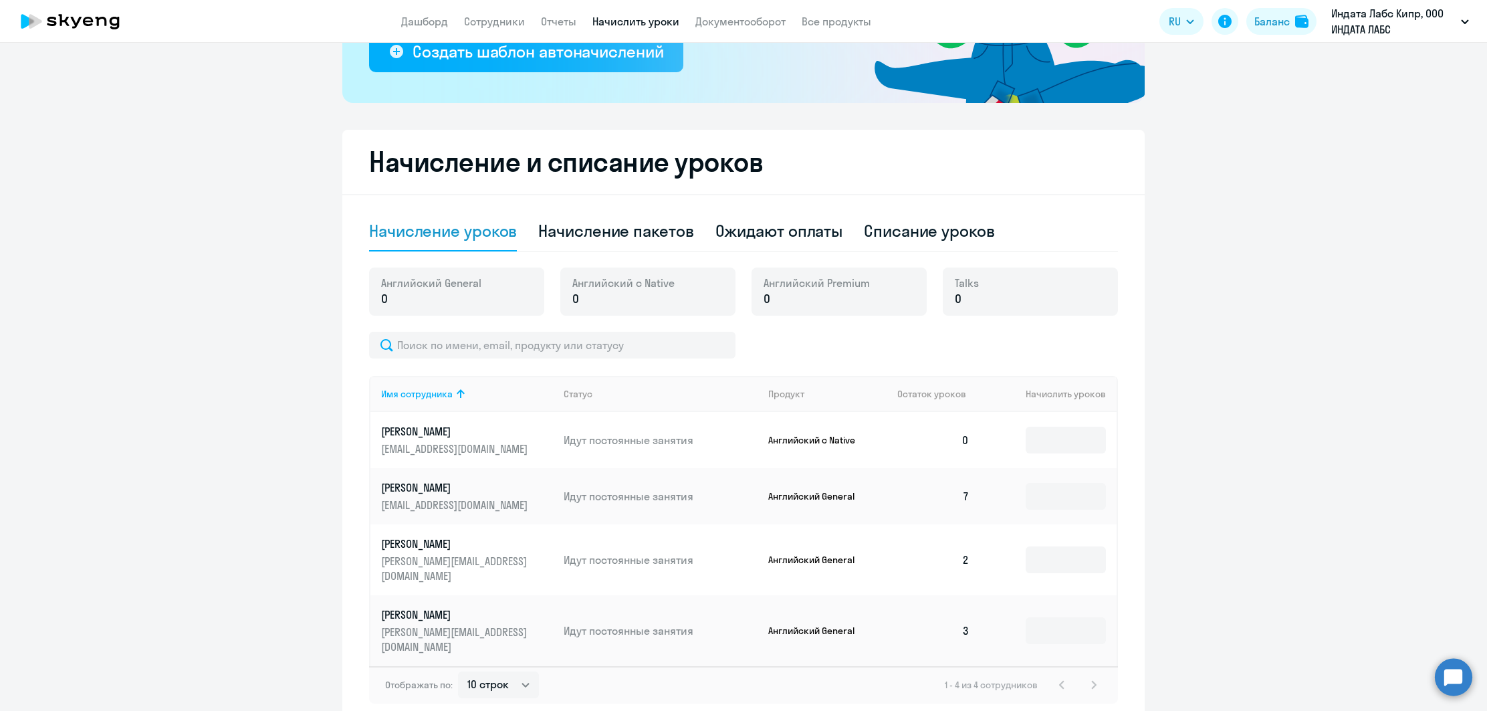
scroll to position [310, 0]
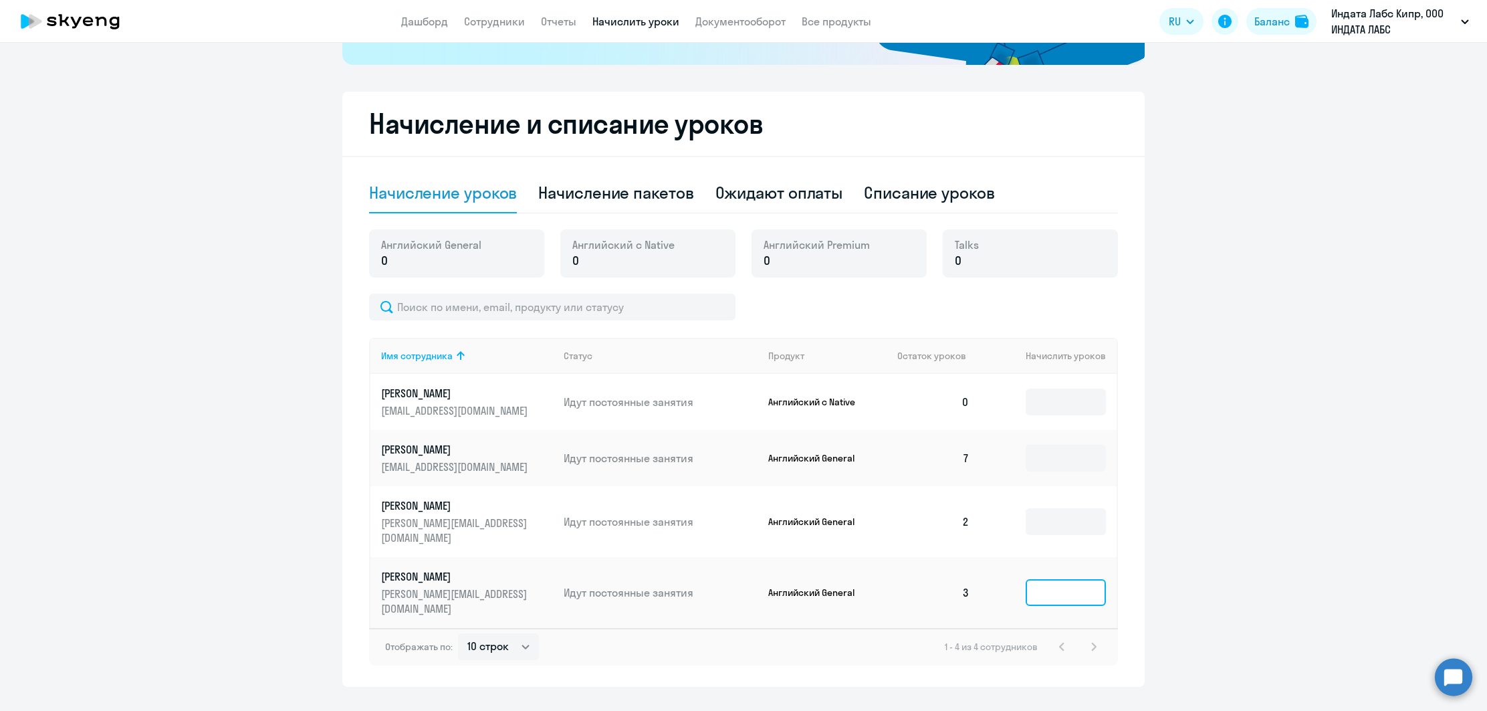
click at [1046, 579] on input at bounding box center [1066, 592] width 80 height 27
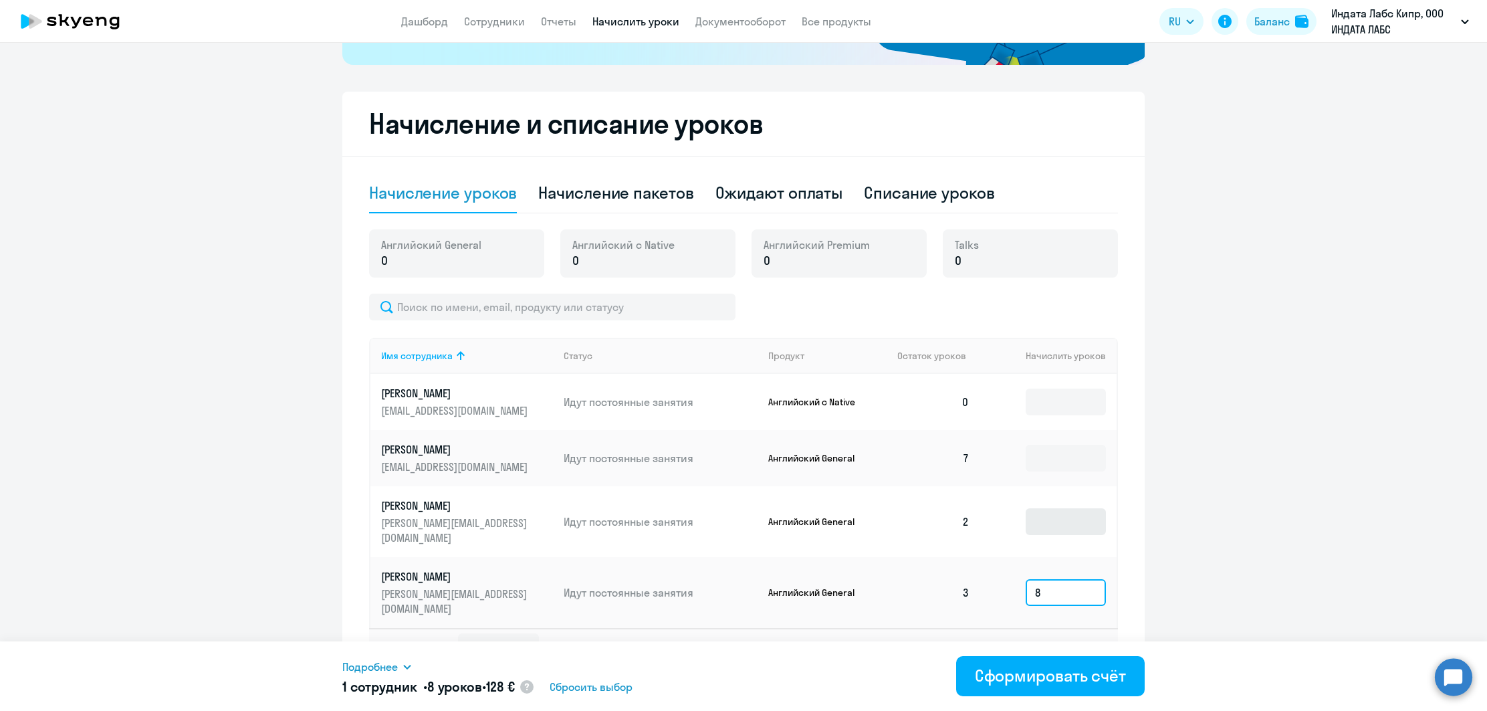
type input "8"
click at [1047, 517] on input at bounding box center [1066, 521] width 80 height 27
click at [1055, 409] on input at bounding box center [1066, 401] width 80 height 27
type input "4"
click at [1061, 467] on input at bounding box center [1066, 458] width 80 height 27
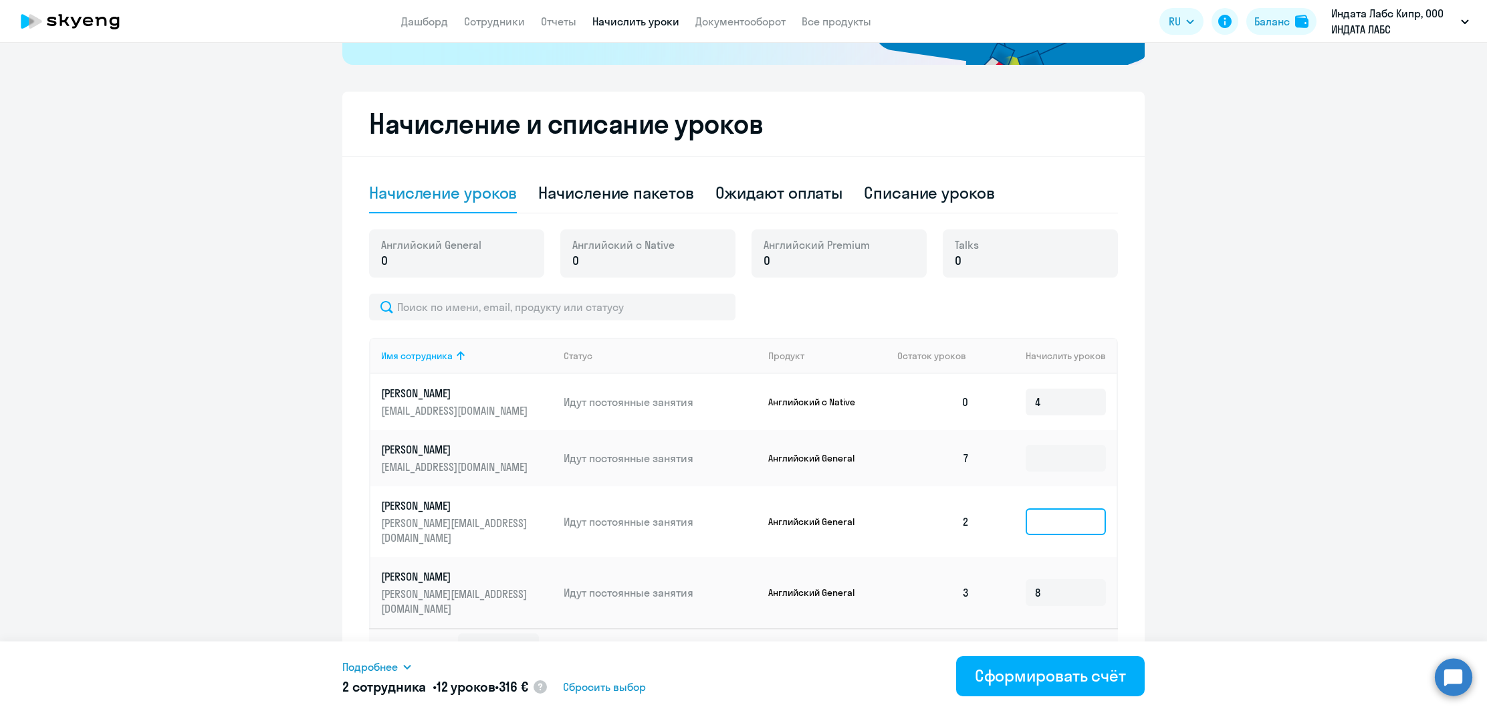
click at [1050, 515] on input at bounding box center [1066, 521] width 80 height 27
type input "4"
click at [1052, 467] on input at bounding box center [1066, 458] width 80 height 27
type input "8"
click at [1203, 470] on ng-component "Рекомендуем создать шаблон автоначислений Уроки больше не придётся начислять вр…" at bounding box center [743, 219] width 1487 height 933
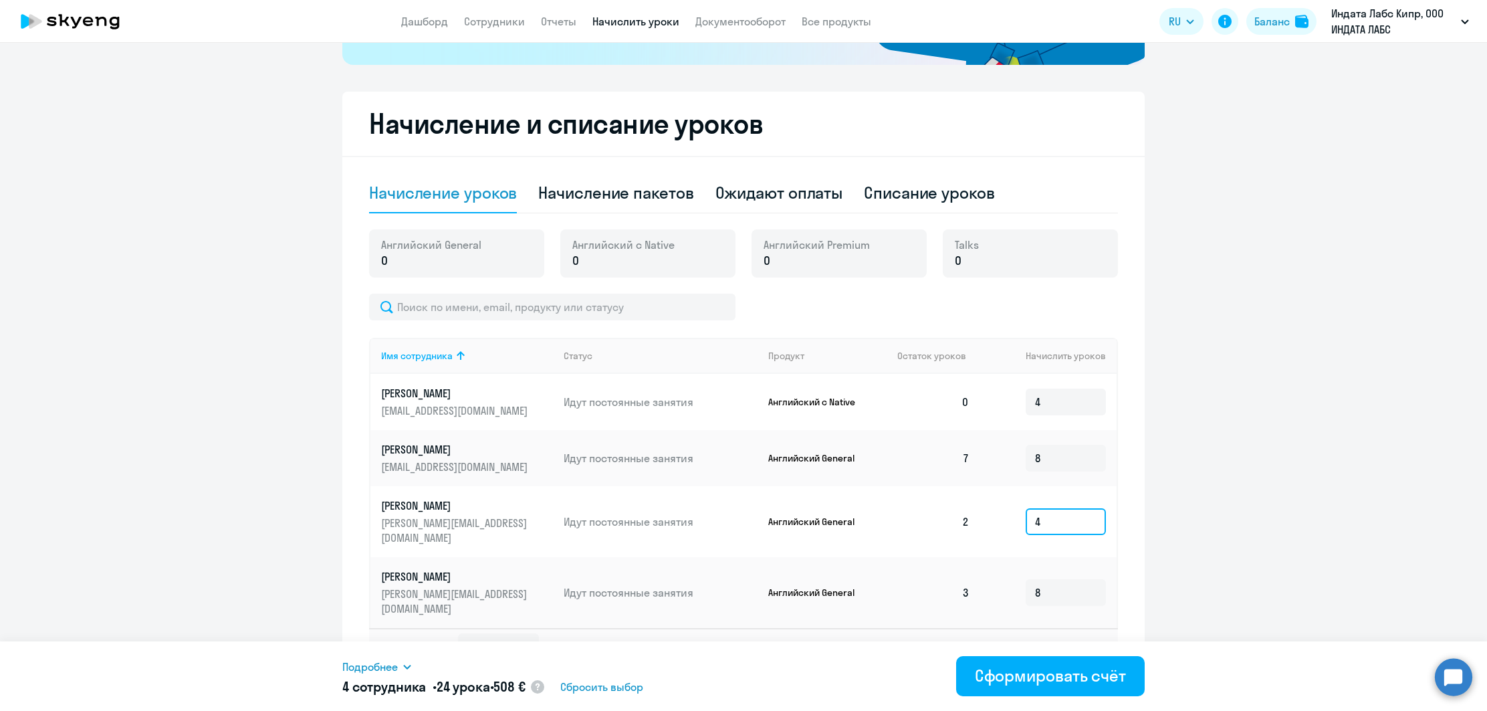
drag, startPoint x: 1052, startPoint y: 509, endPoint x: 990, endPoint y: 513, distance: 62.4
click at [989, 509] on td "4" at bounding box center [1048, 521] width 136 height 71
type input "8"
click at [1256, 548] on ng-component "Рекомендуем создать шаблон автоначислений Уроки больше не придётся начислять вр…" at bounding box center [743, 219] width 1487 height 933
click at [1018, 681] on div "Сформировать счёт" at bounding box center [1050, 675] width 151 height 21
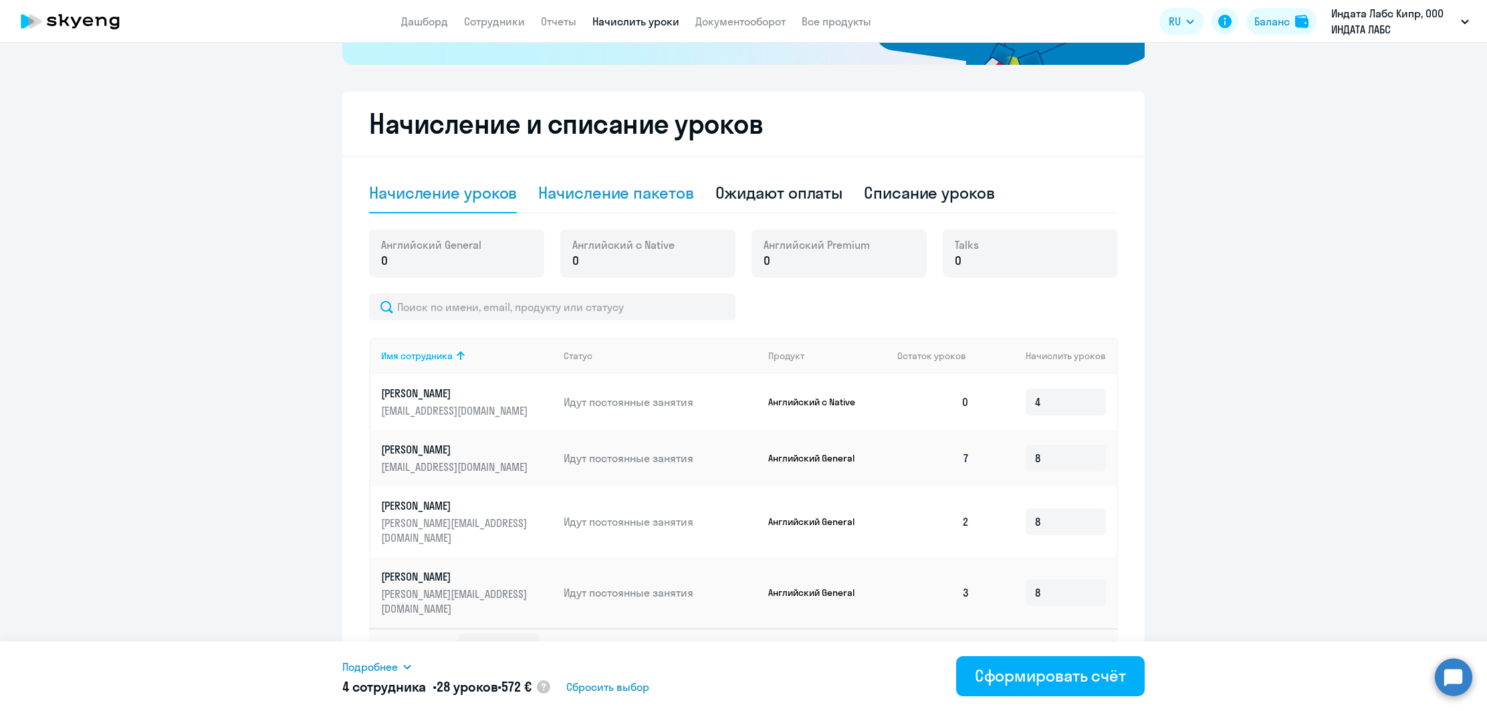
click at [574, 194] on div "Начисление пакетов" at bounding box center [615, 192] width 155 height 21
select select "10"
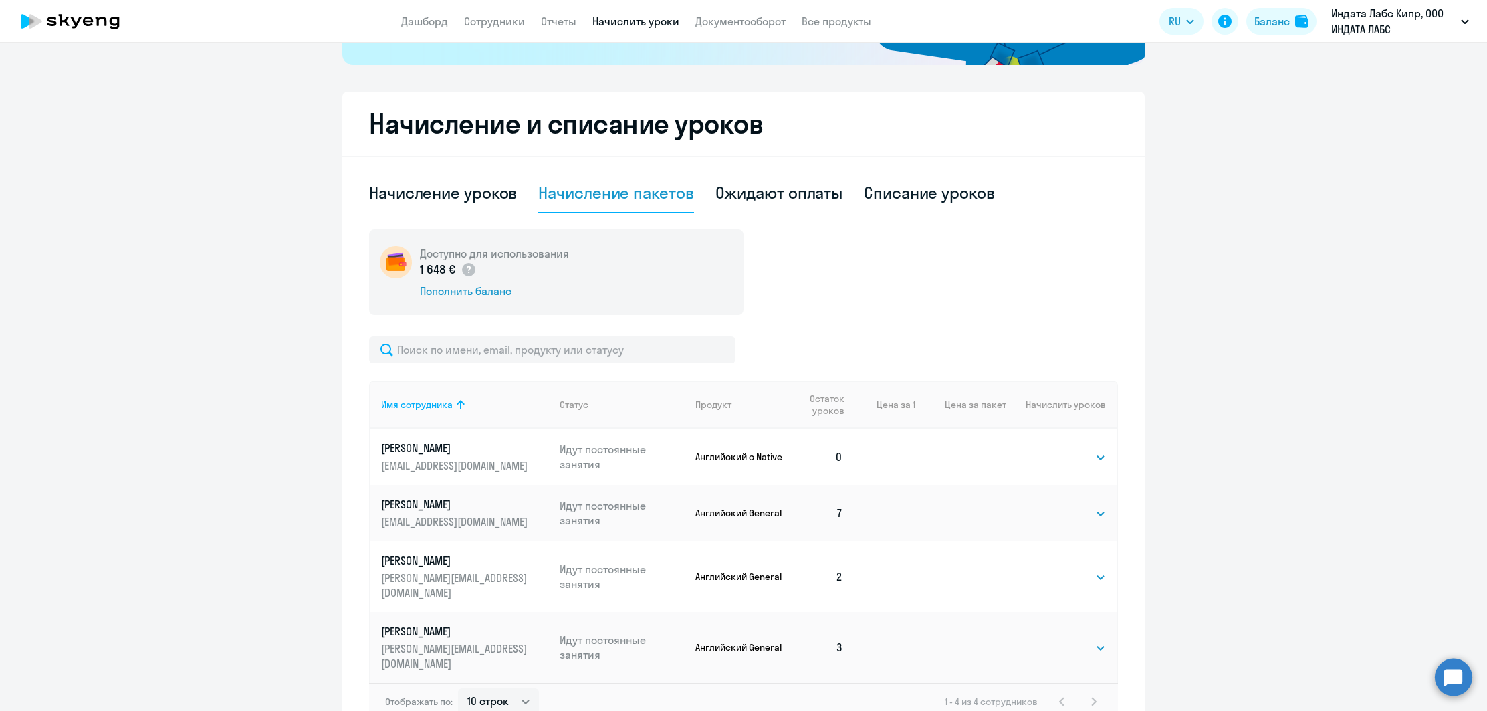
scroll to position [364, 0]
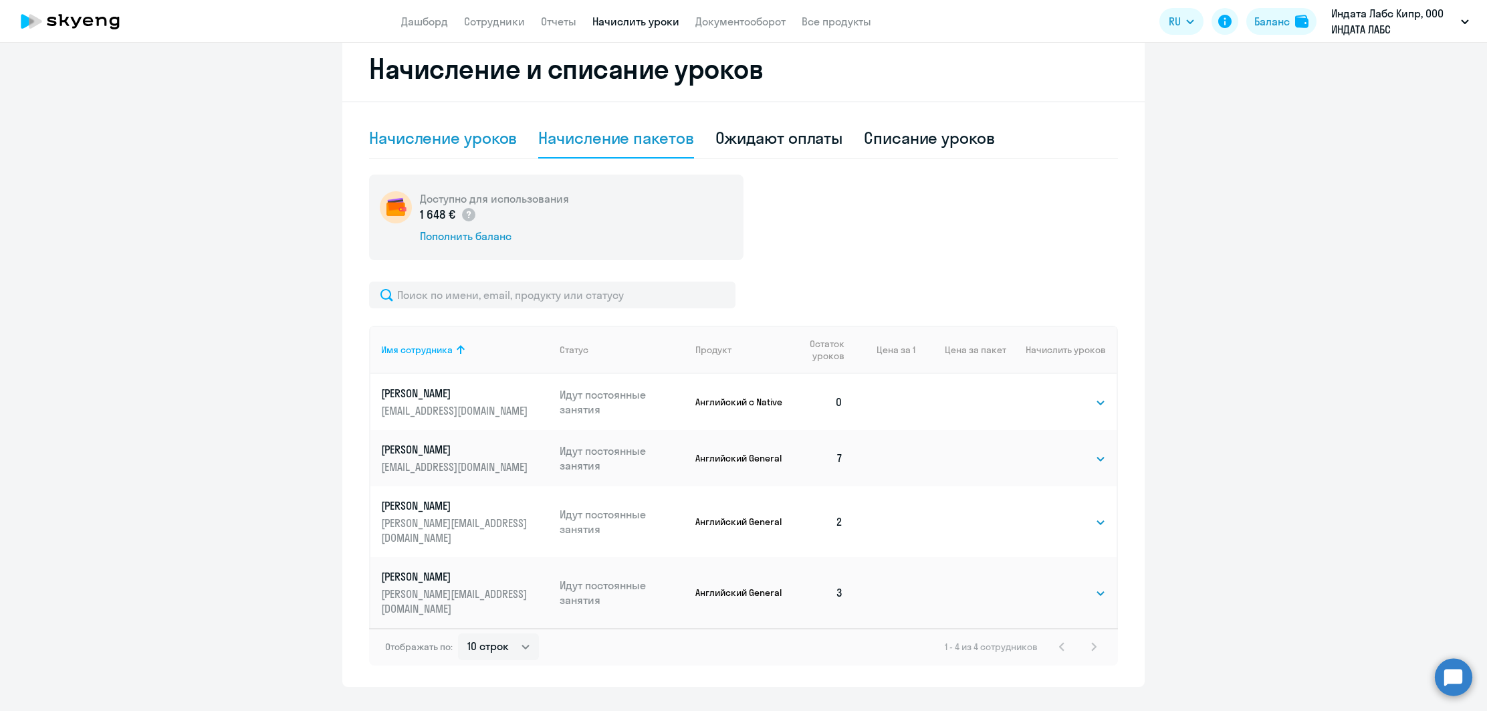
click at [445, 137] on div "Начисление уроков" at bounding box center [443, 137] width 148 height 21
select select "10"
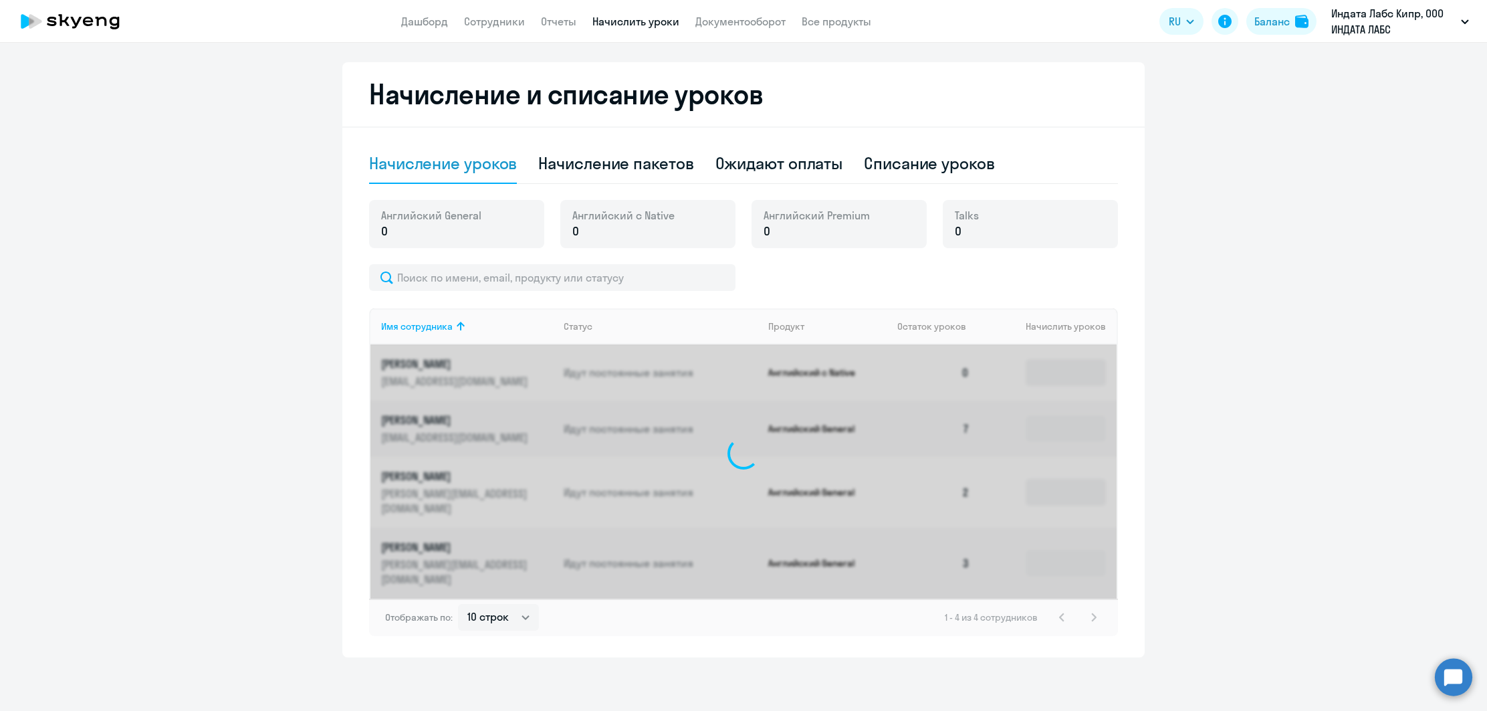
scroll to position [310, 0]
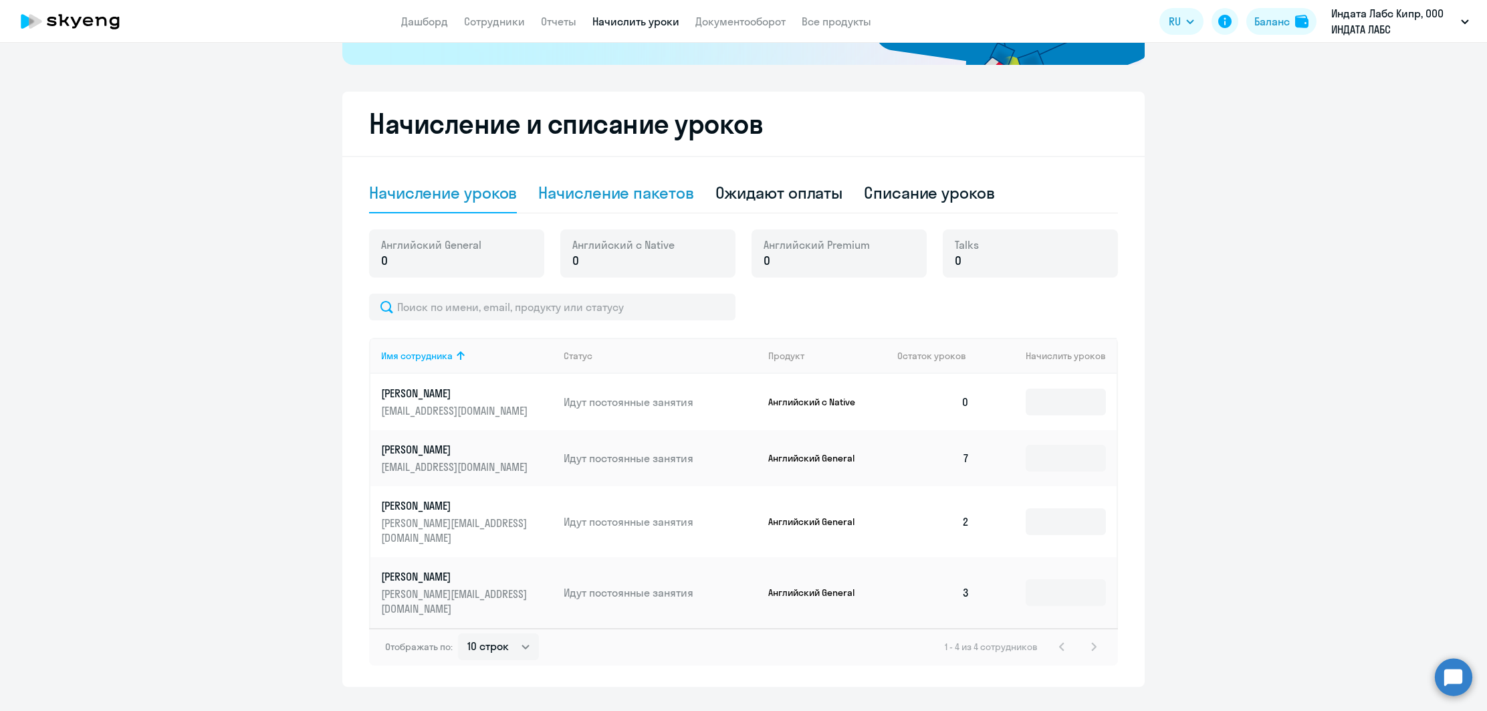
click at [574, 195] on div "Начисление пакетов" at bounding box center [615, 192] width 155 height 21
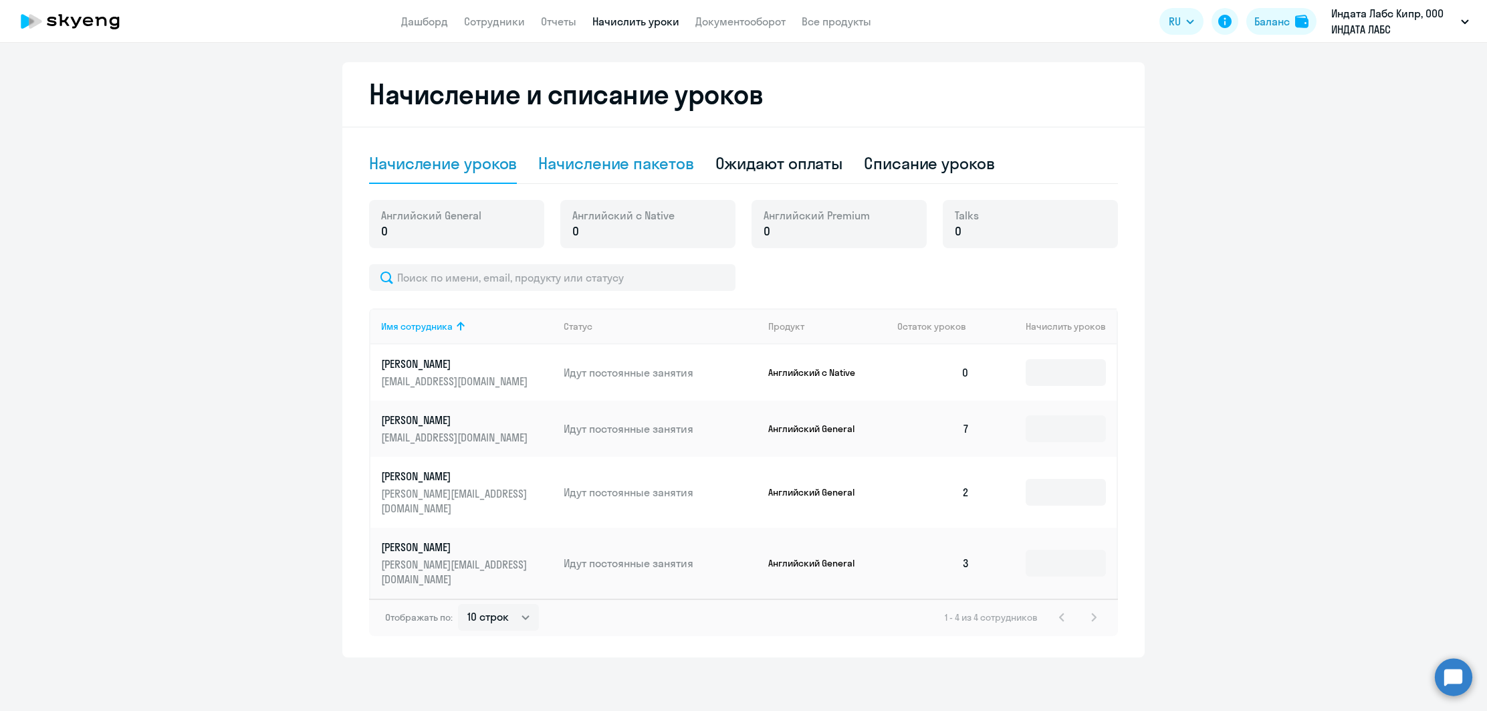
select select "10"
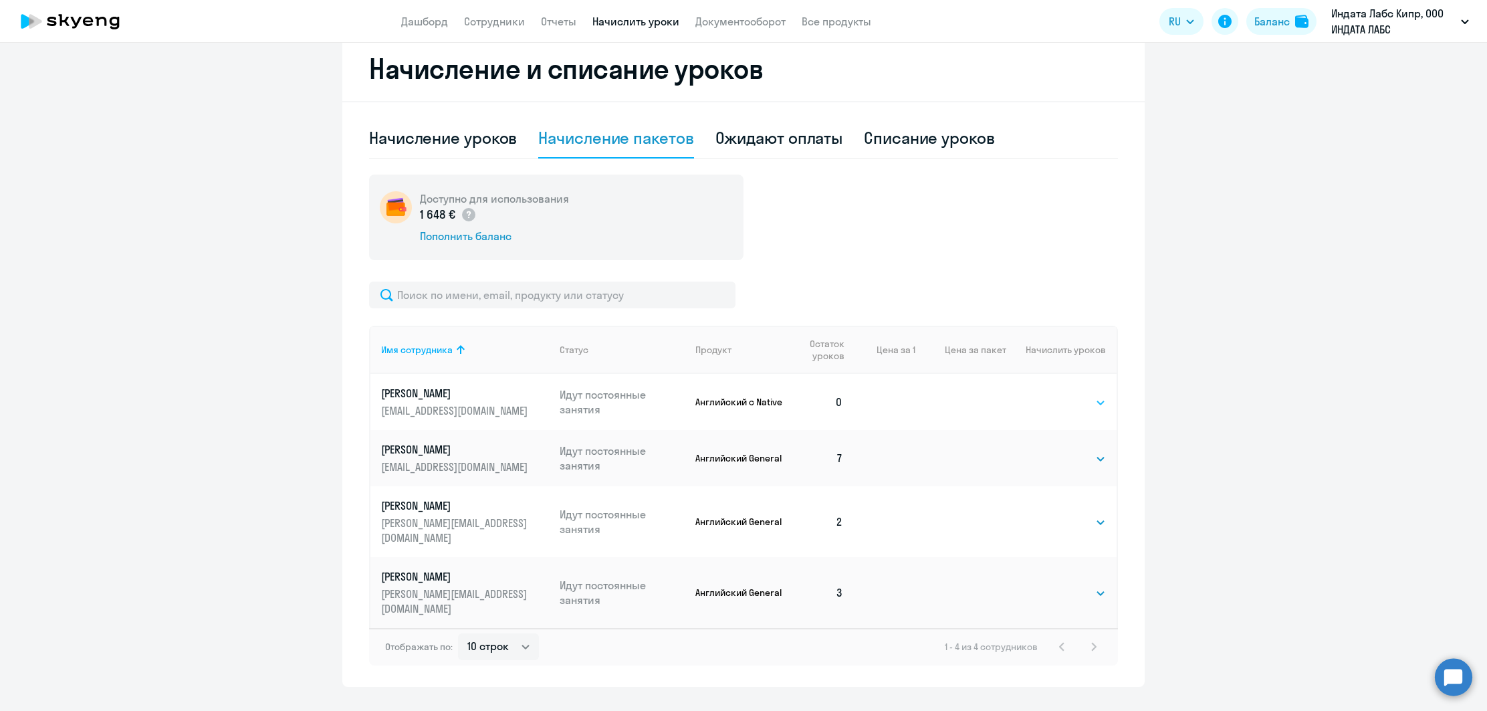
click at [1082, 400] on select "Выбрать 4 8 16 32 64" at bounding box center [1078, 402] width 55 height 16
select select "4"
click at [1051, 394] on select "Выбрать 4 8 16 32 64" at bounding box center [1078, 402] width 55 height 16
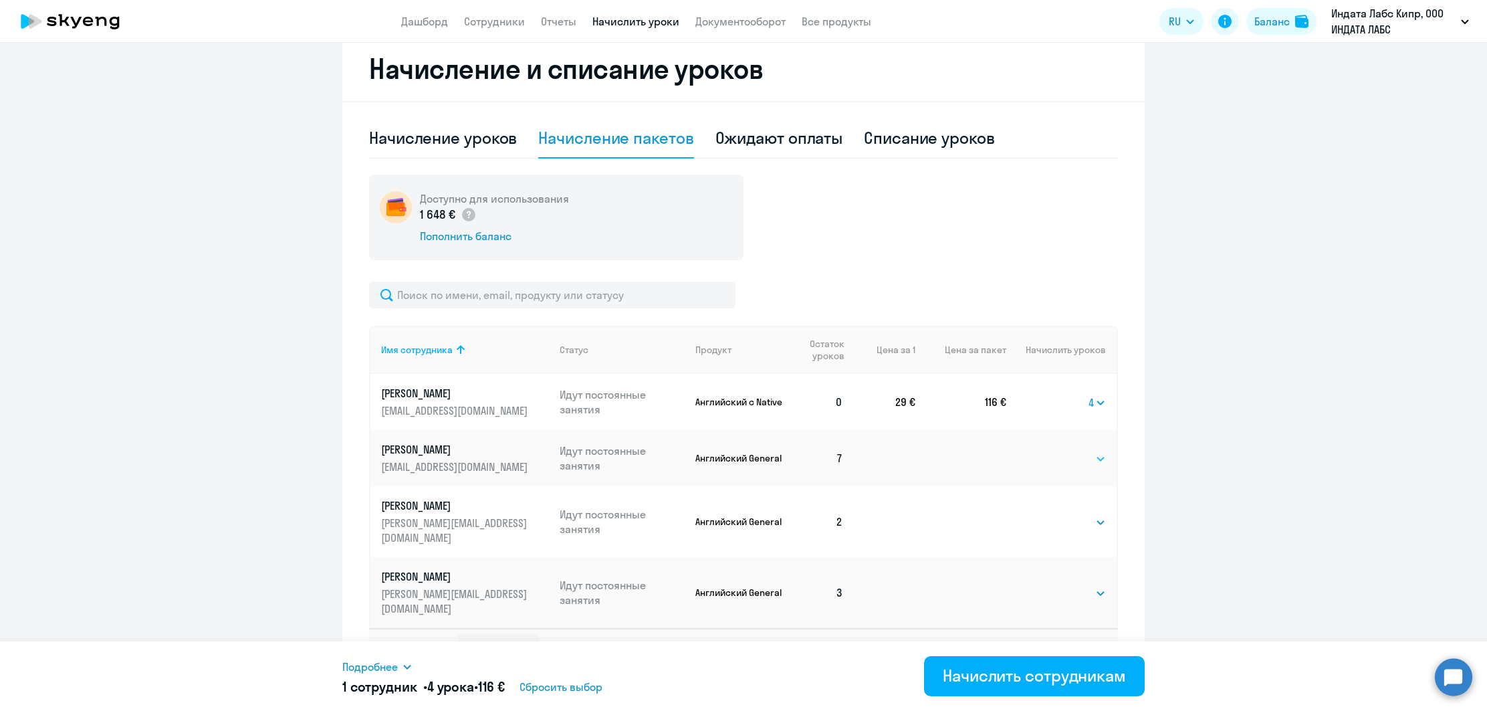
click at [1086, 459] on select "Выбрать 4 8 16 32 64" at bounding box center [1078, 459] width 55 height 16
select select "8"
click at [1051, 451] on select "Выбрать 4 8 16 32 64" at bounding box center [1078, 459] width 55 height 16
click at [1090, 519] on select "Выбрать 4 8 16 32 64" at bounding box center [1078, 522] width 55 height 16
select select "8"
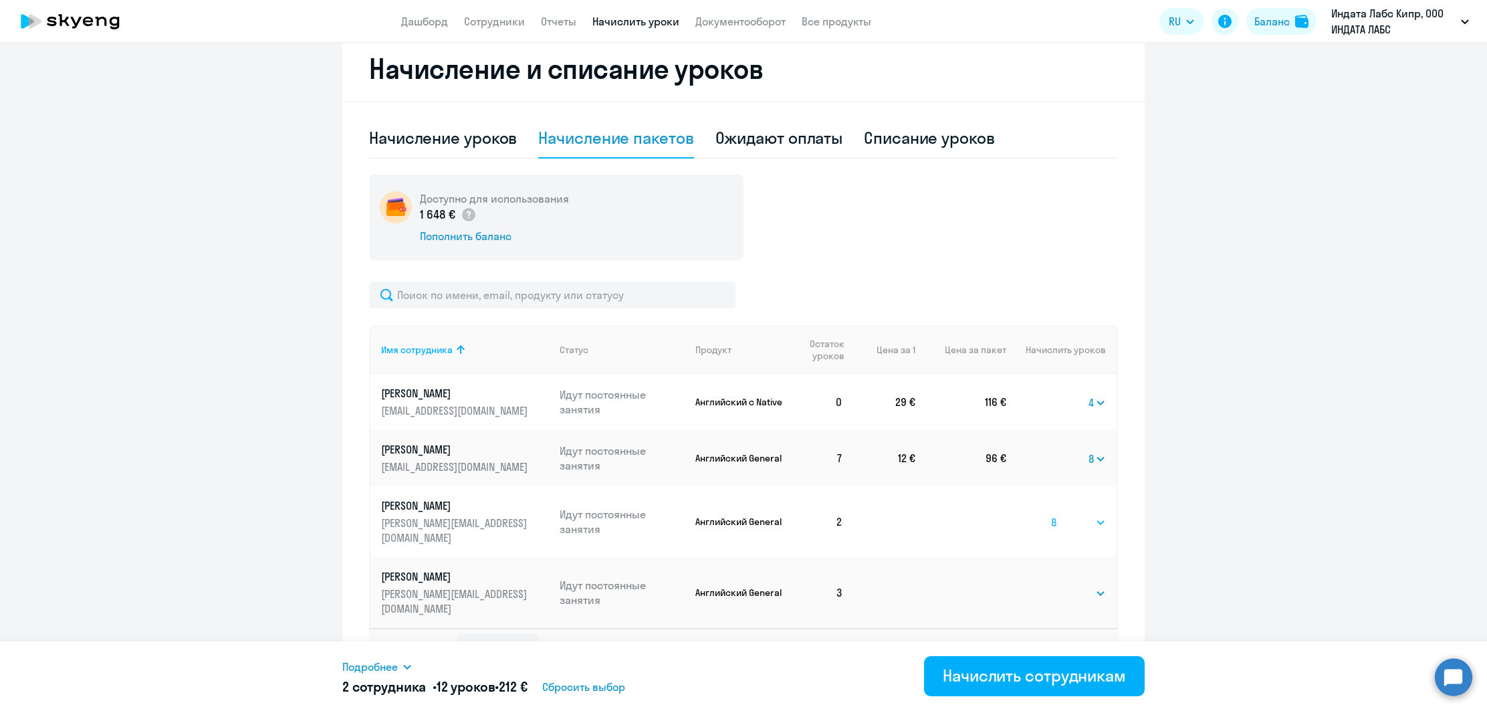
click at [1051, 514] on select "Выбрать 4 8 16 32 64" at bounding box center [1078, 522] width 55 height 16
click at [1083, 585] on select "Выбрать 4 8 16 32 64" at bounding box center [1078, 593] width 55 height 16
select select "8"
click at [1051, 585] on select "Выбрать 4 8 16 32 64" at bounding box center [1078, 593] width 55 height 16
click at [984, 672] on div "Начислить сотрудникам" at bounding box center [1034, 675] width 183 height 21
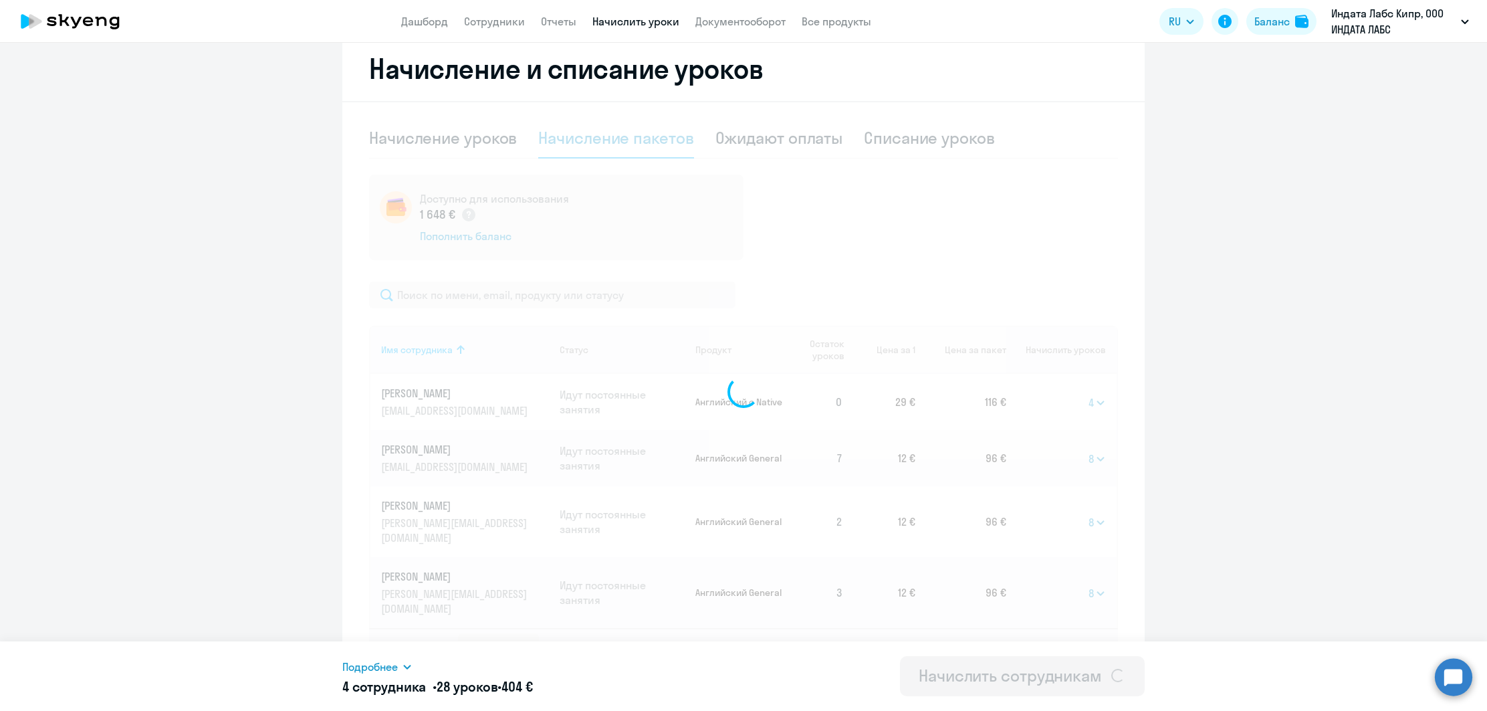
select select
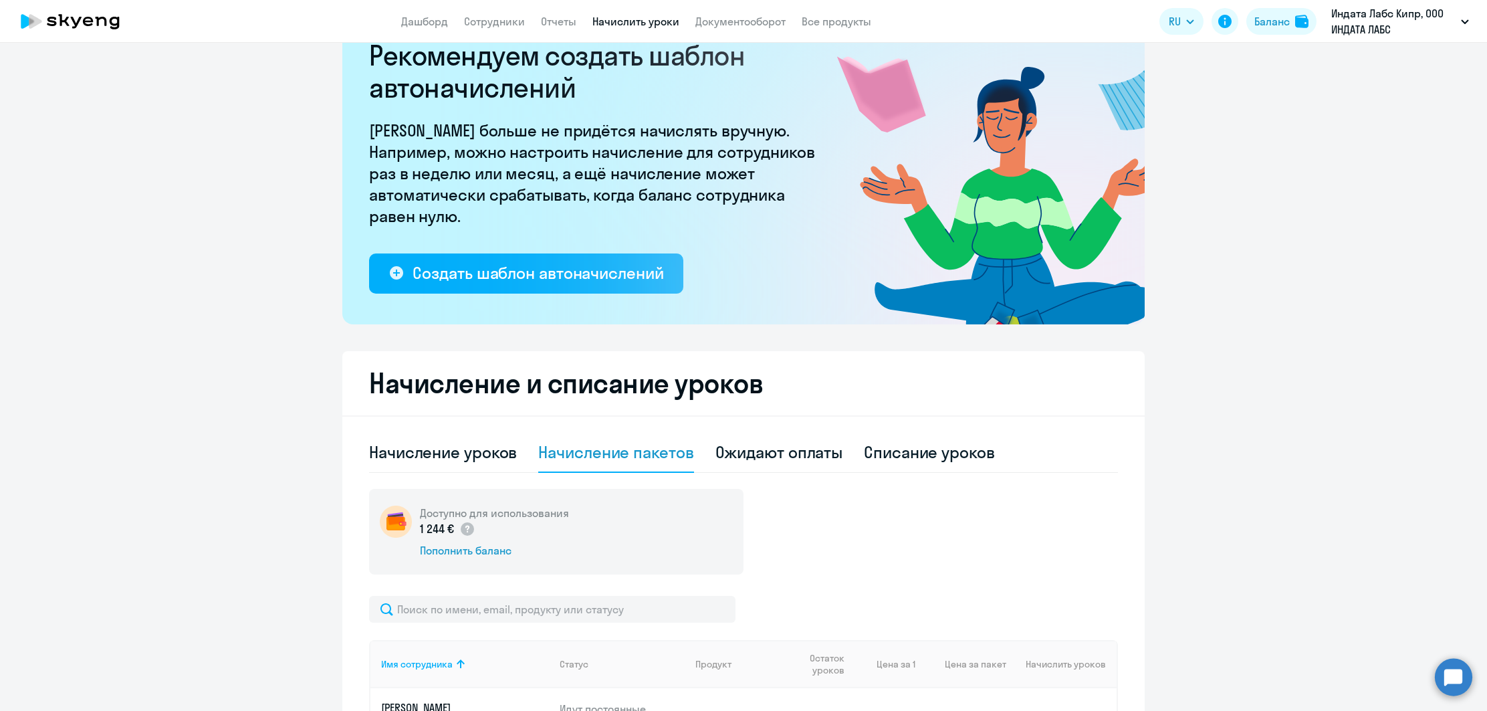
scroll to position [0, 0]
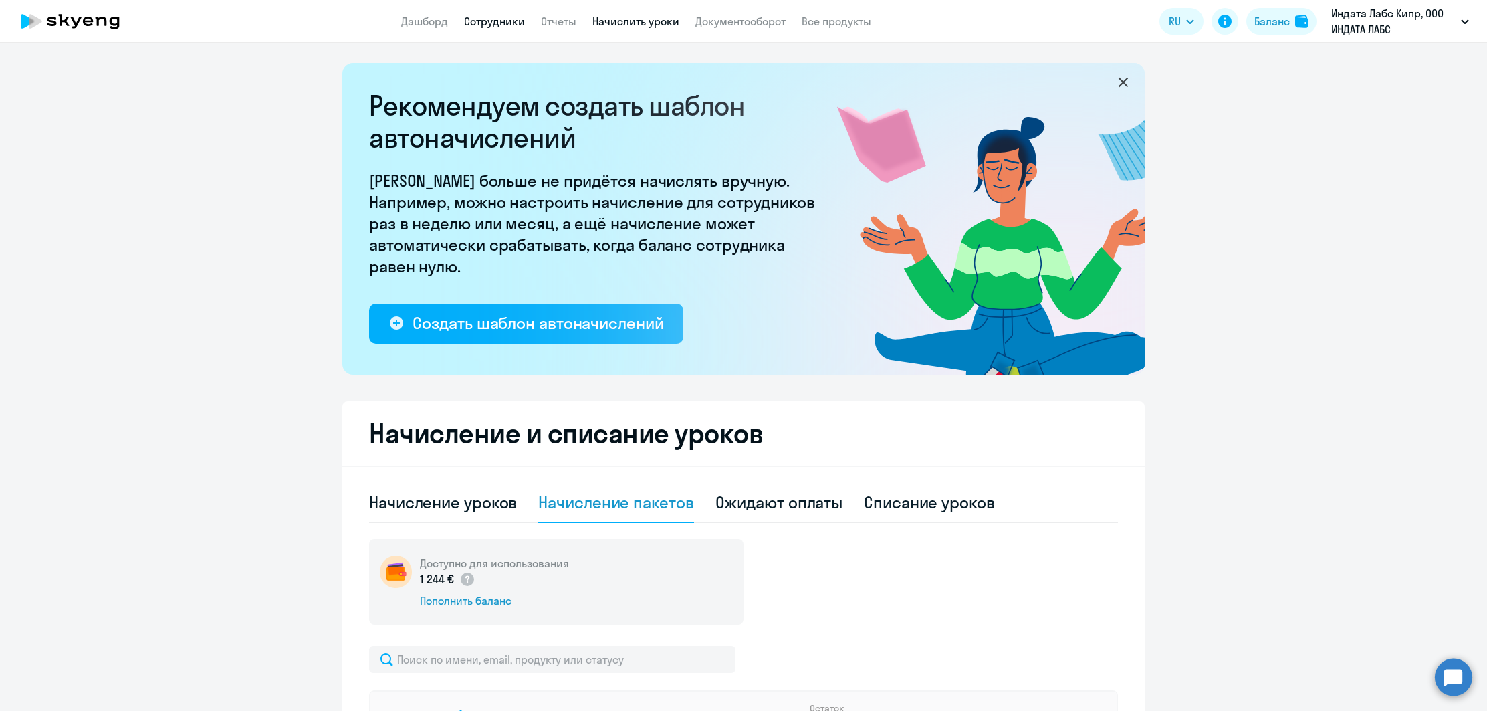
click at [501, 21] on link "Сотрудники" at bounding box center [494, 21] width 61 height 13
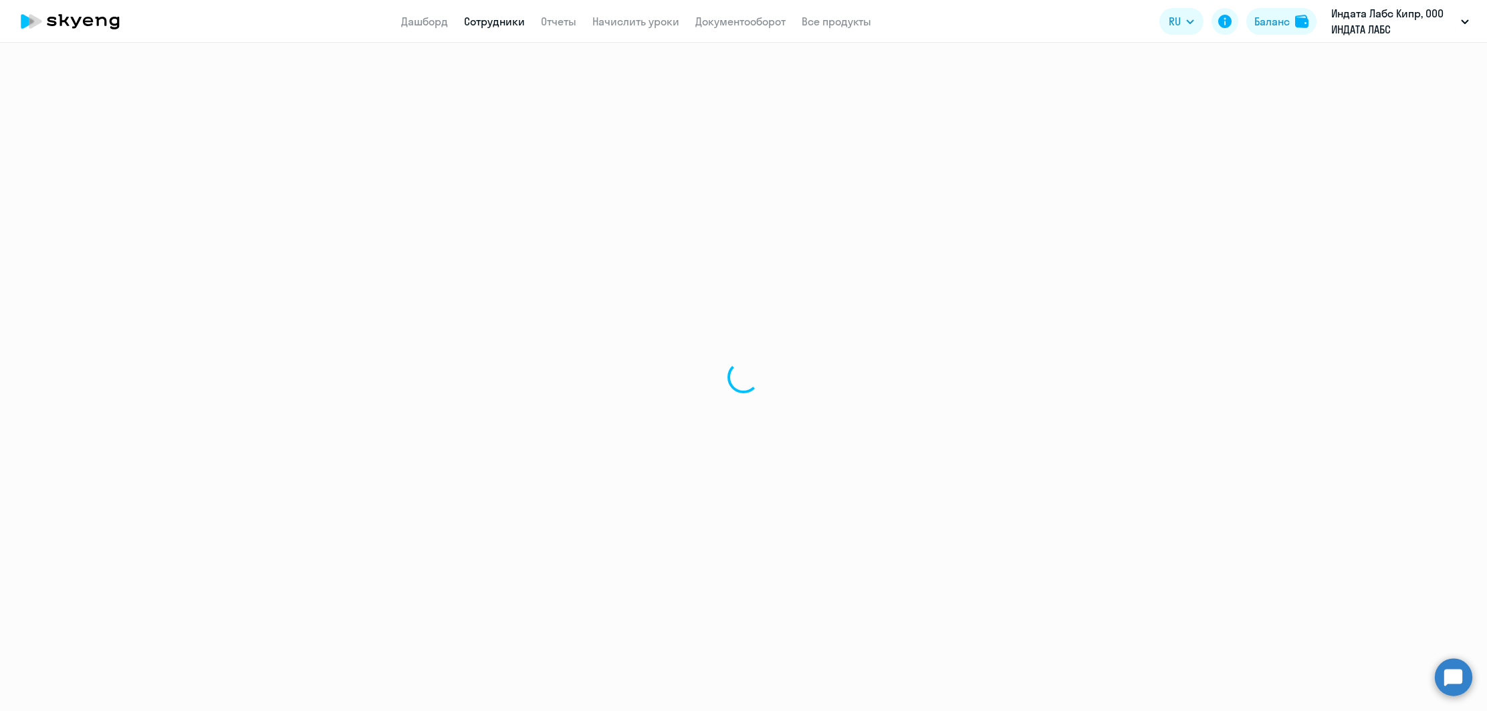
select select "30"
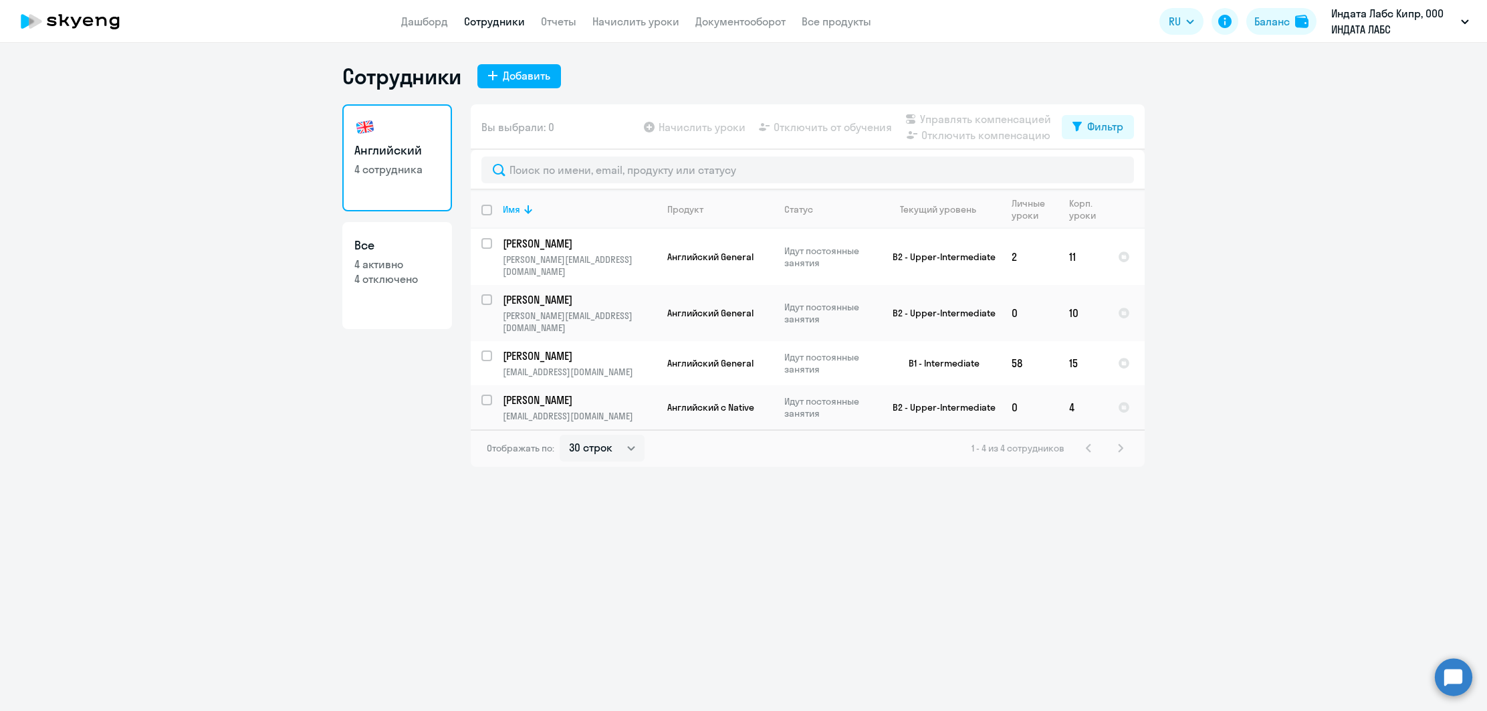
click at [362, 281] on p "4 отключено" at bounding box center [397, 278] width 86 height 15
select select "30"
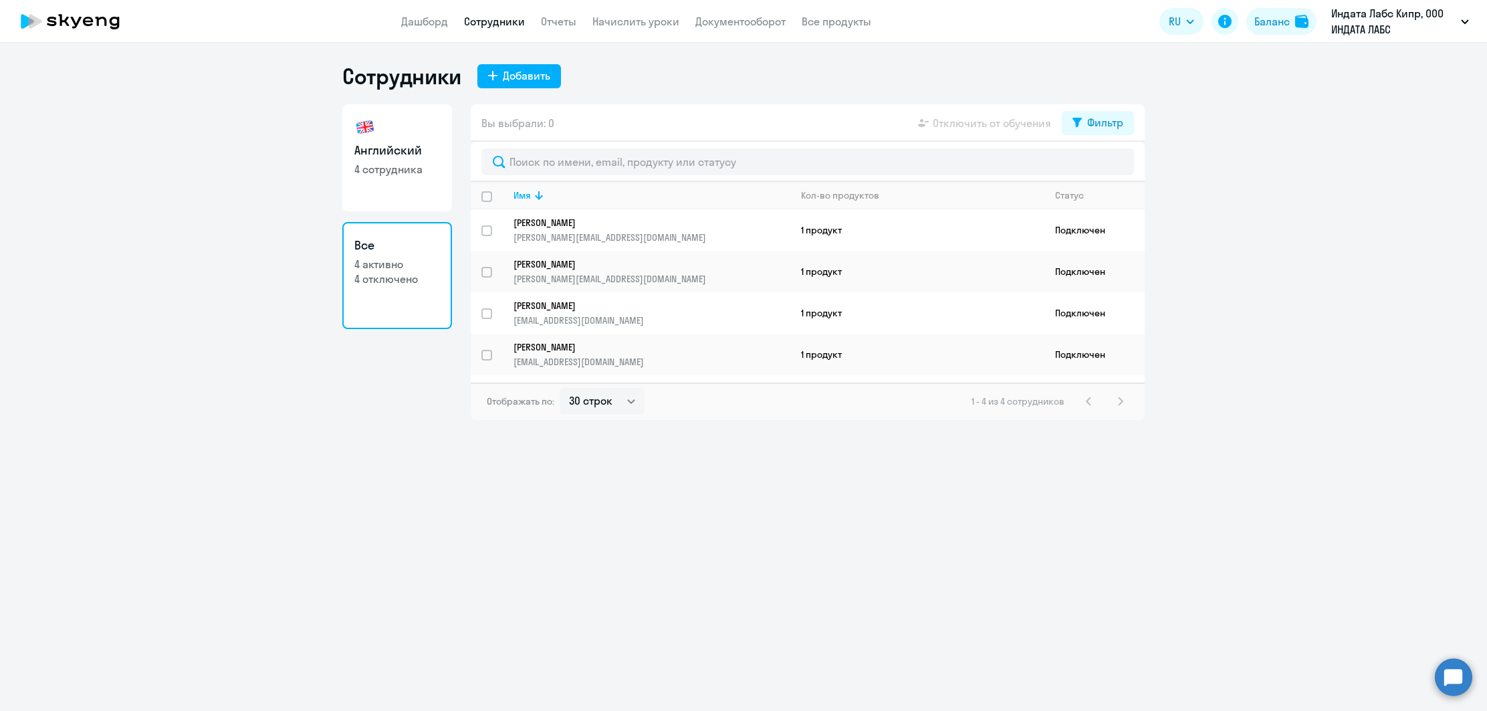
click at [398, 193] on link "Английский 4 сотрудника" at bounding box center [397, 157] width 110 height 107
select select "30"
